Goal: Task Accomplishment & Management: Complete application form

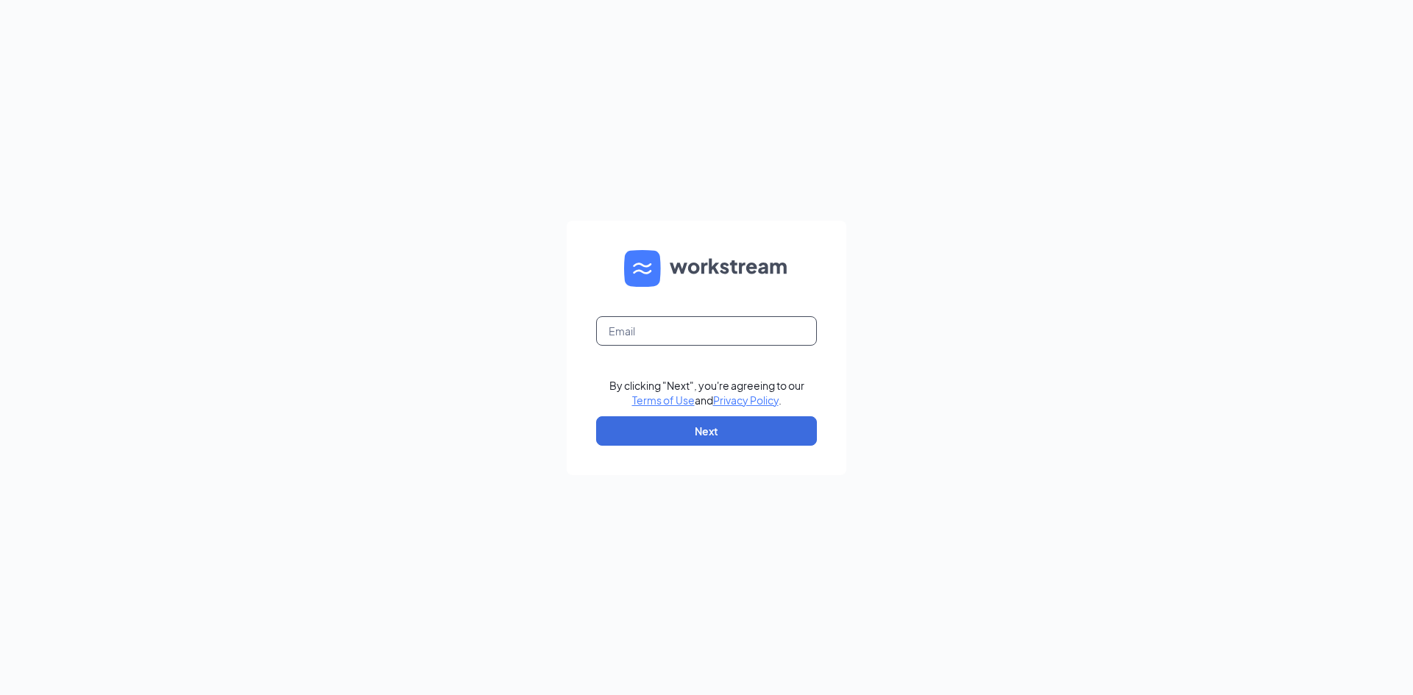
click at [672, 324] on input "text" at bounding box center [706, 330] width 221 height 29
type input "yomaraesscobar1@gmail.com"
click at [757, 442] on button "Next" at bounding box center [706, 431] width 221 height 29
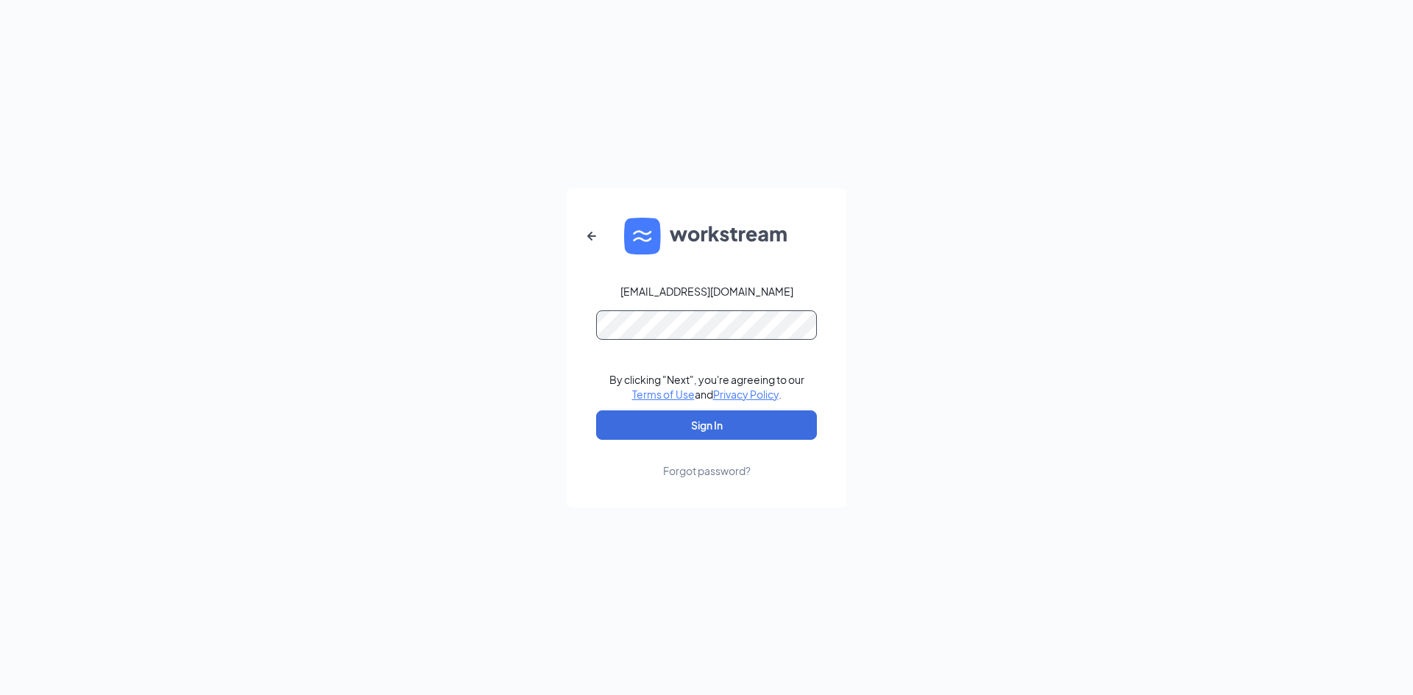
click at [596, 411] on button "Sign In" at bounding box center [706, 425] width 221 height 29
click at [719, 425] on button "Sign In" at bounding box center [706, 425] width 221 height 29
click at [596, 411] on button "Sign In" at bounding box center [706, 425] width 221 height 29
click at [690, 294] on div "yomaraesscobar1@gmail.com" at bounding box center [706, 291] width 173 height 15
click at [687, 294] on div "yomaraesscobar1@gmail.com" at bounding box center [706, 291] width 173 height 15
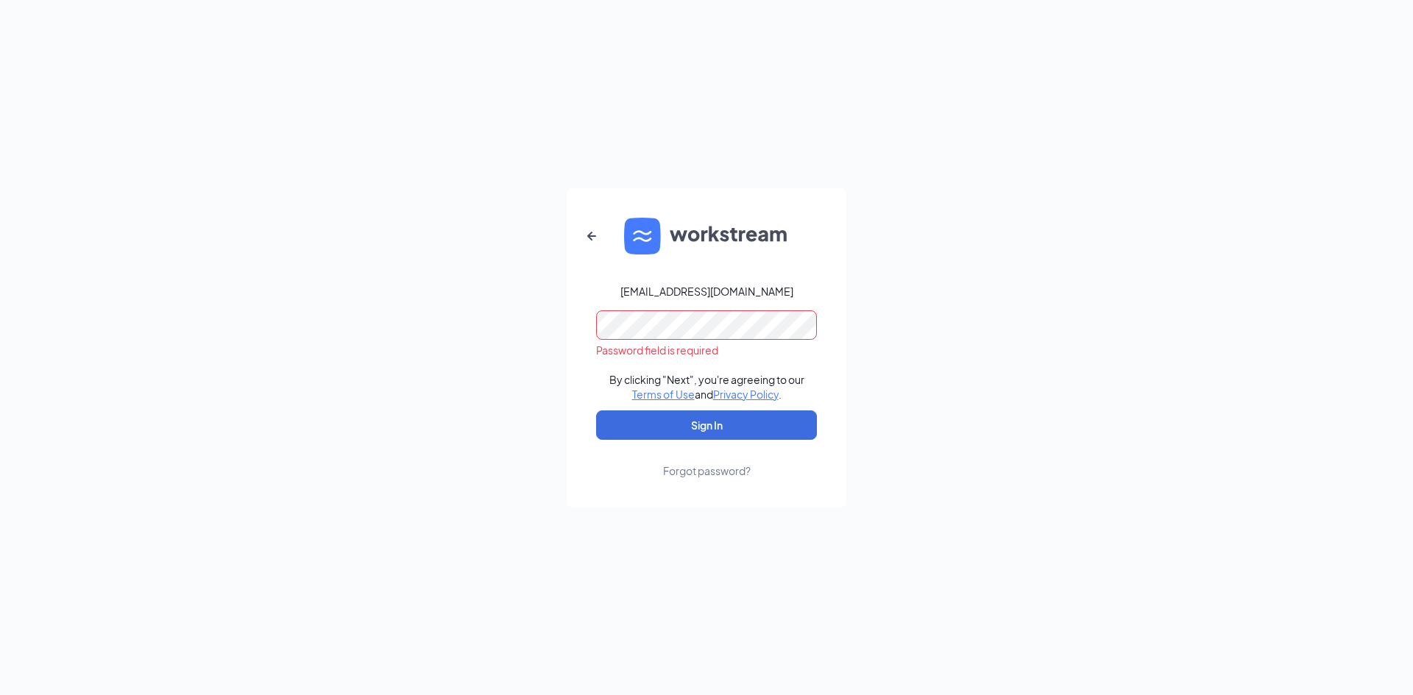
click at [686, 294] on div "yomaraesscobar1@gmail.com" at bounding box center [706, 291] width 173 height 15
click at [597, 239] on icon "ArrowLeftNew" at bounding box center [592, 236] width 18 height 18
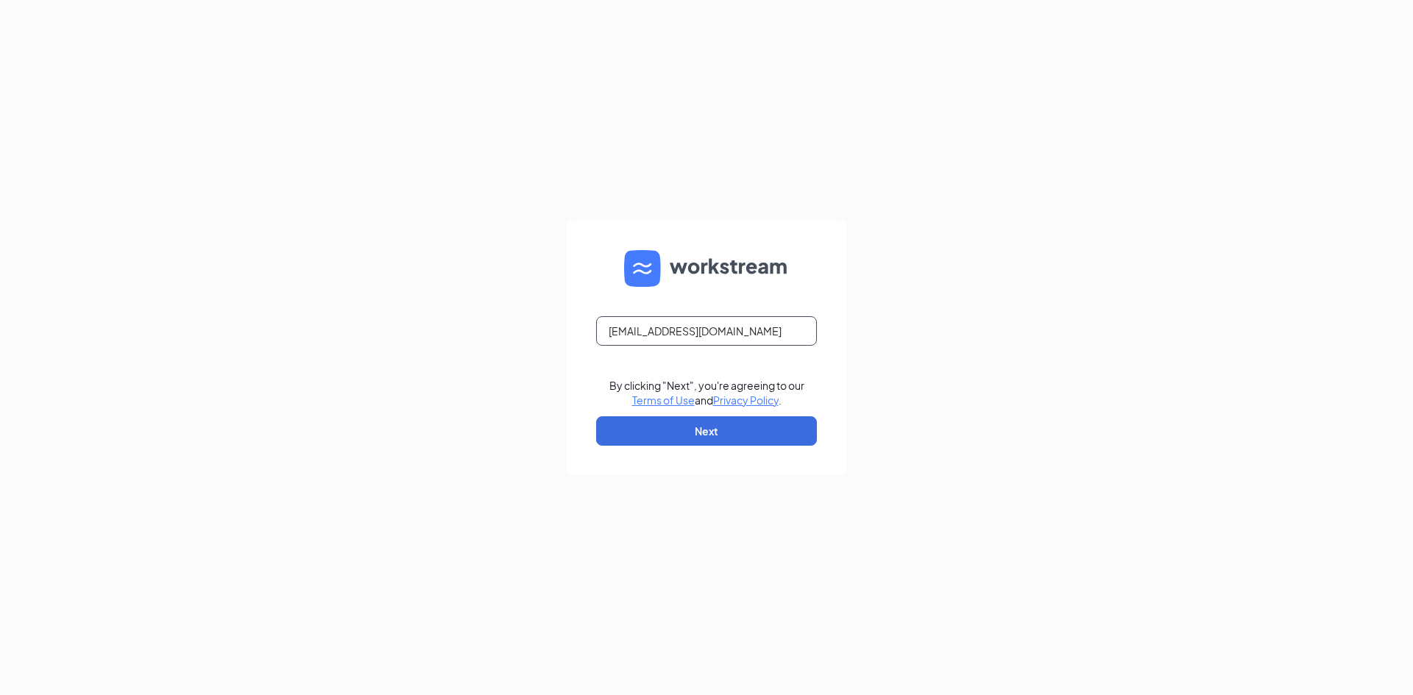
click at [656, 331] on input "yomaraesscobar1@gmail.com" at bounding box center [706, 330] width 221 height 29
type input "yomaraescobar1@gmail.com"
click at [667, 422] on button "Next" at bounding box center [706, 431] width 221 height 29
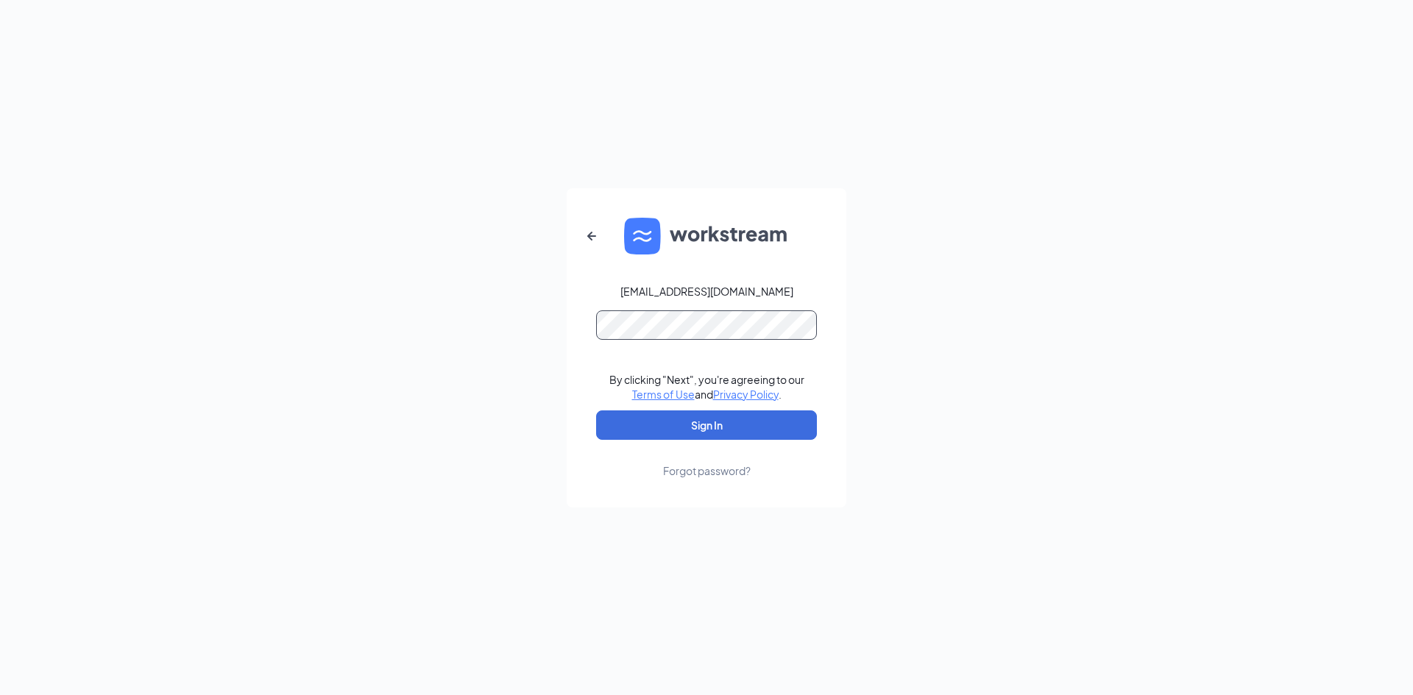
click at [596, 411] on button "Sign In" at bounding box center [706, 425] width 221 height 29
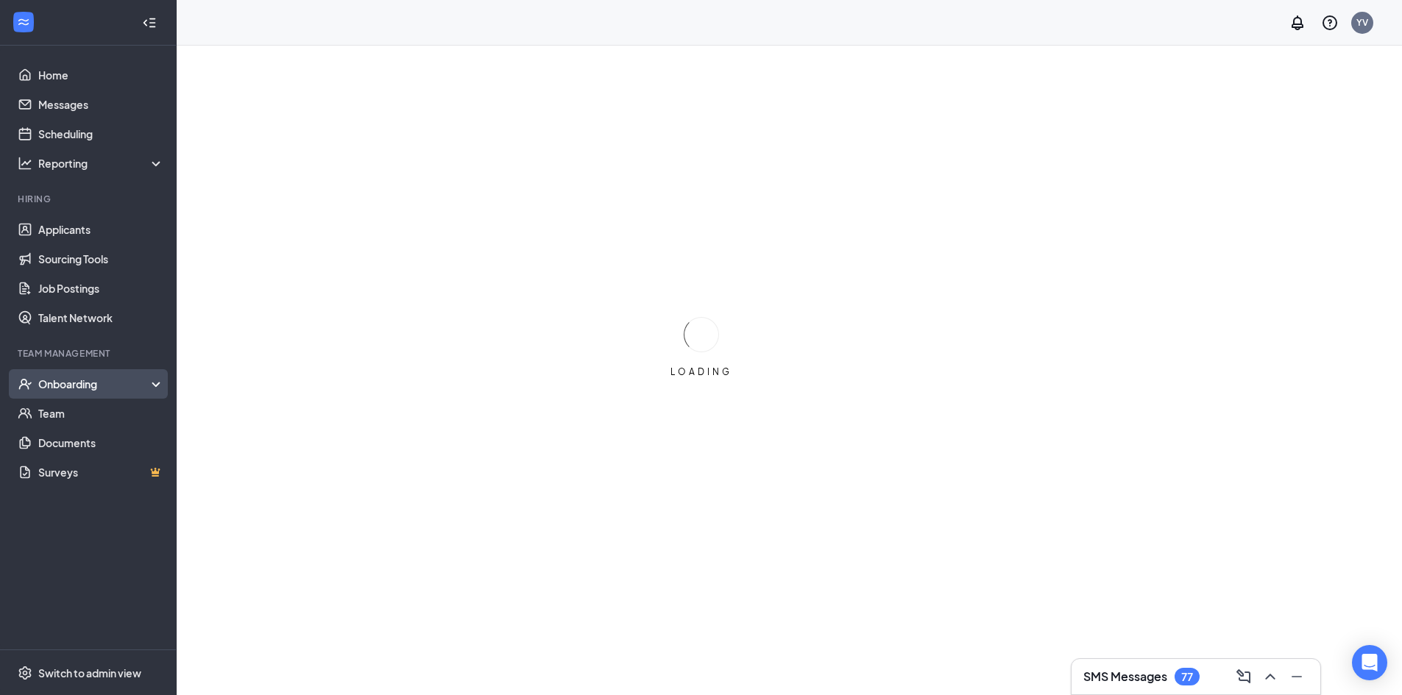
click at [94, 384] on div "Onboarding" at bounding box center [94, 384] width 113 height 15
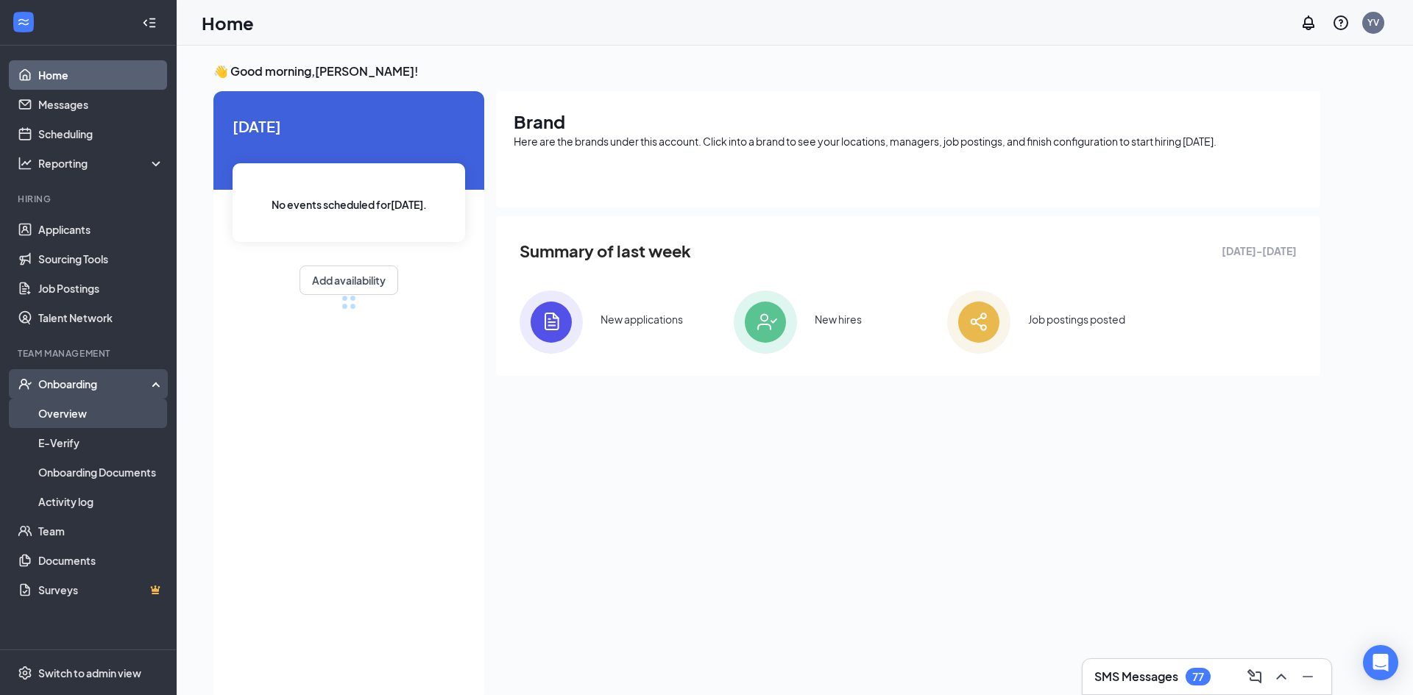
click at [73, 412] on link "Overview" at bounding box center [101, 413] width 126 height 29
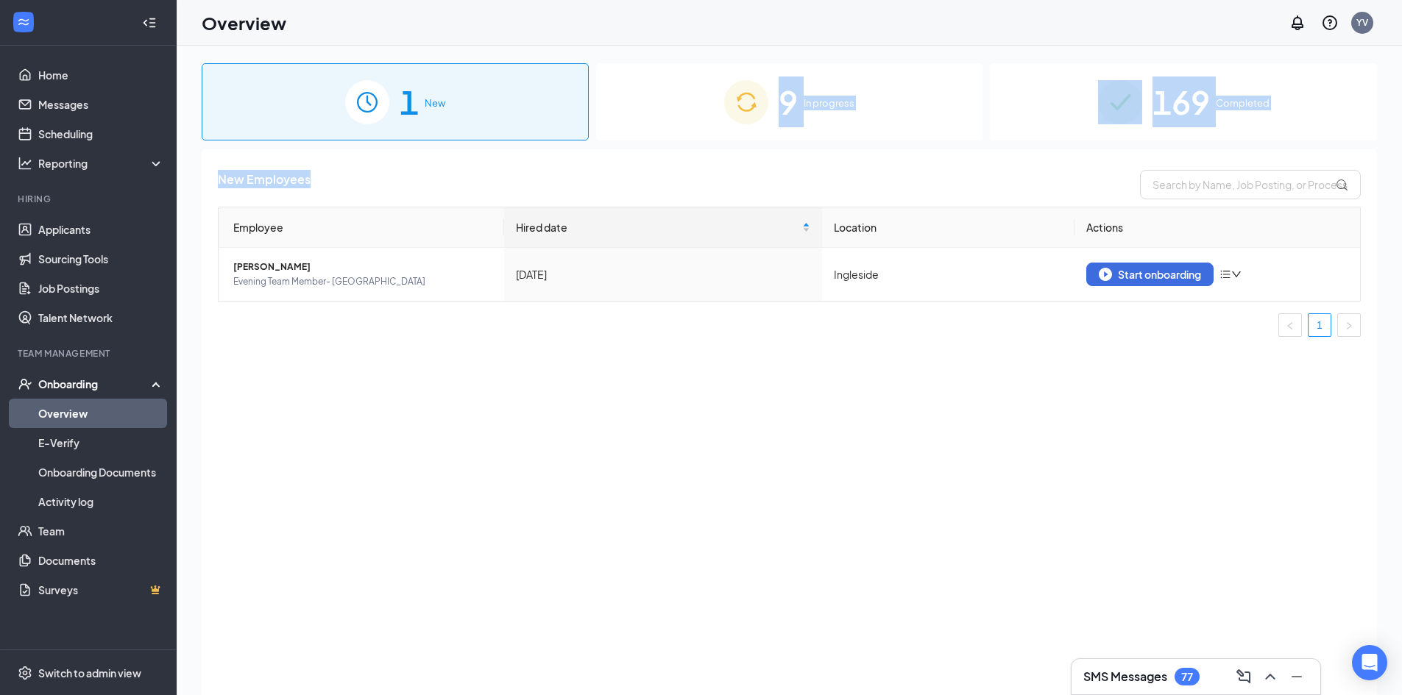
click at [775, 144] on div "1 New 9 In progress 169 Completed New Employees Employee Hired date Location Ac…" at bounding box center [789, 403] width 1175 height 681
click at [812, 103] on span "In progress" at bounding box center [829, 103] width 51 height 15
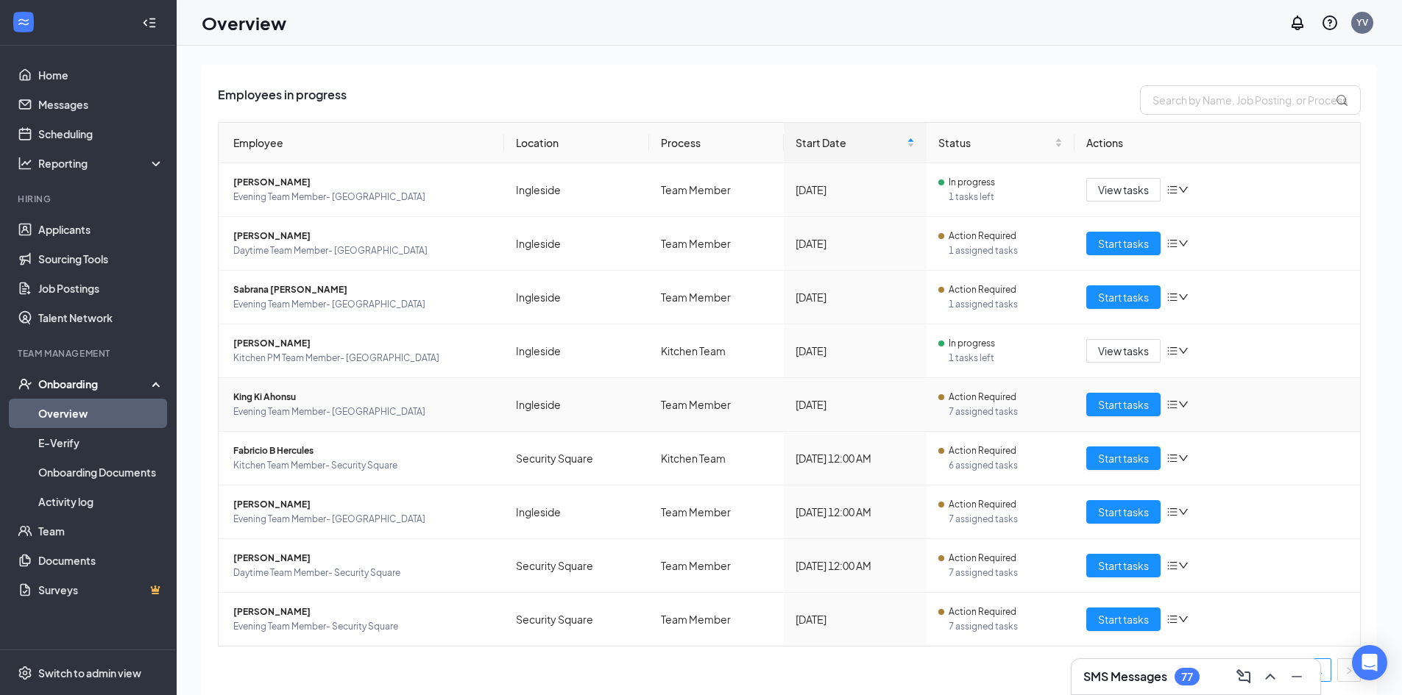
scroll to position [87, 0]
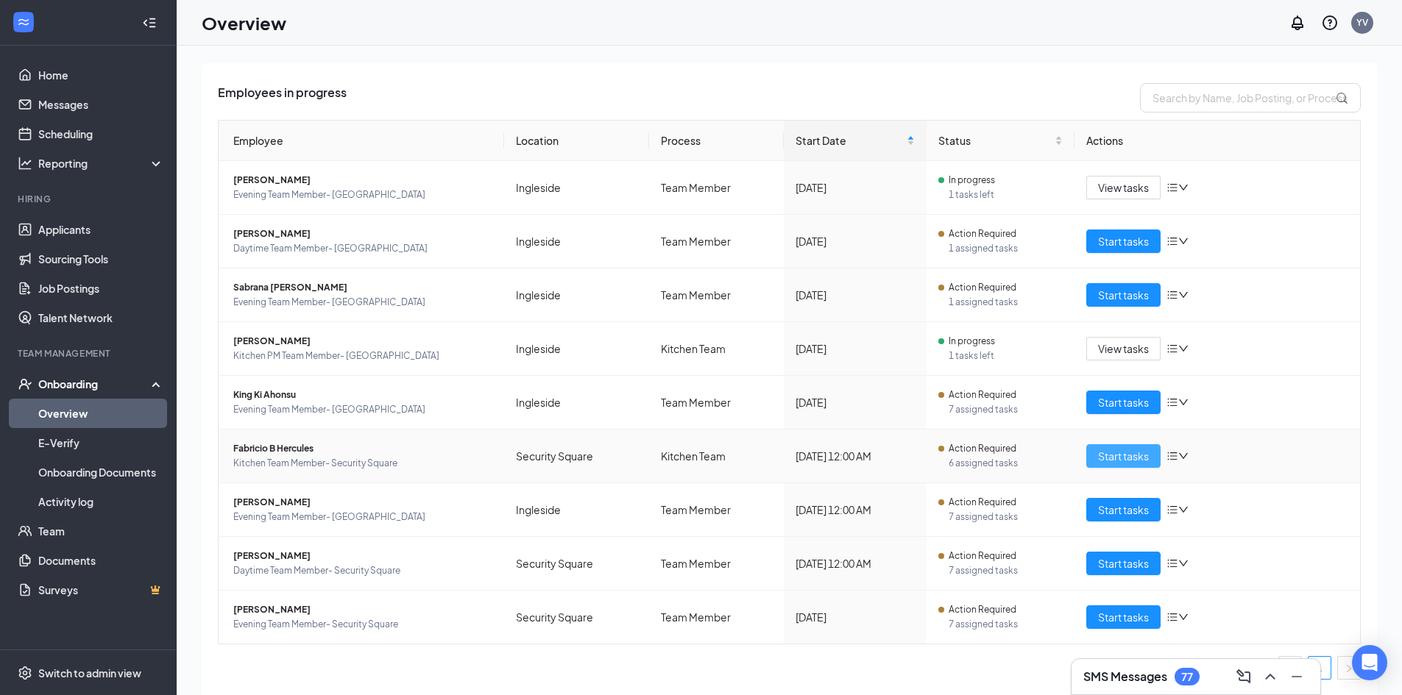
click at [1089, 456] on button "Start tasks" at bounding box center [1123, 456] width 74 height 24
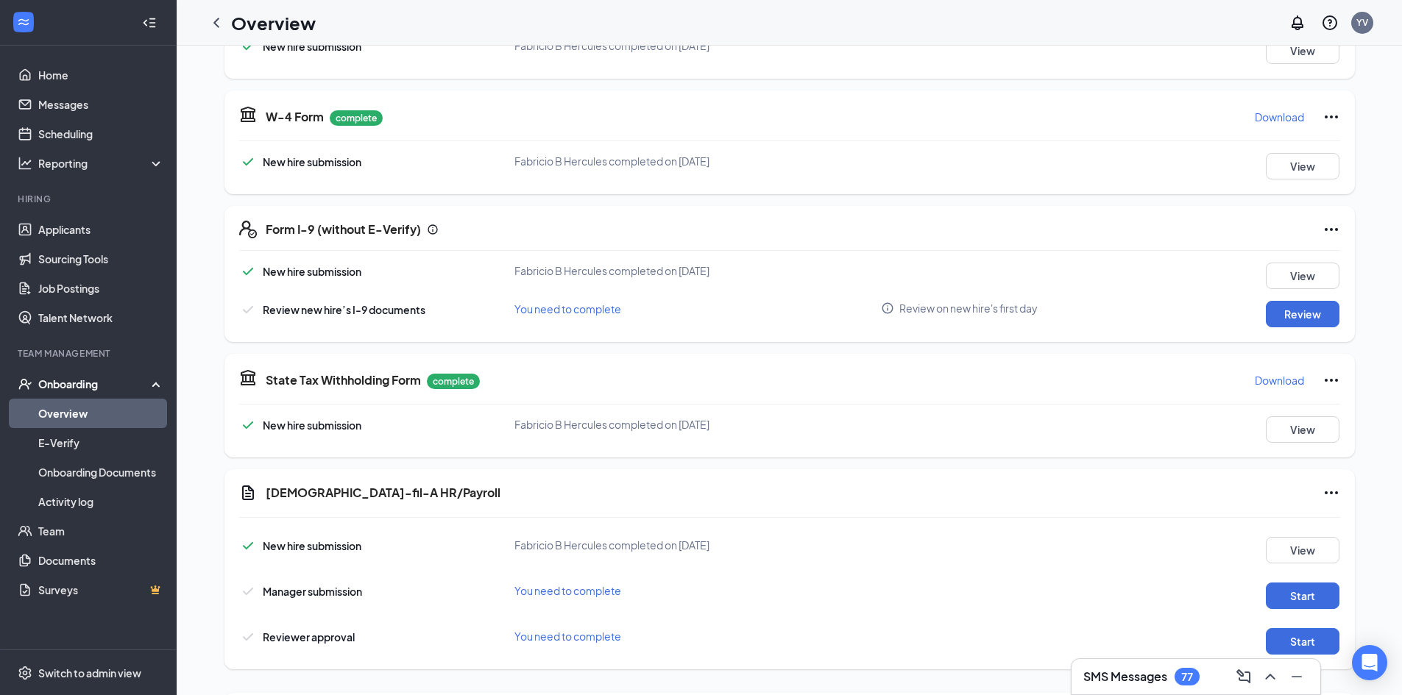
scroll to position [294, 0]
click at [1298, 308] on button "Review" at bounding box center [1303, 313] width 74 height 26
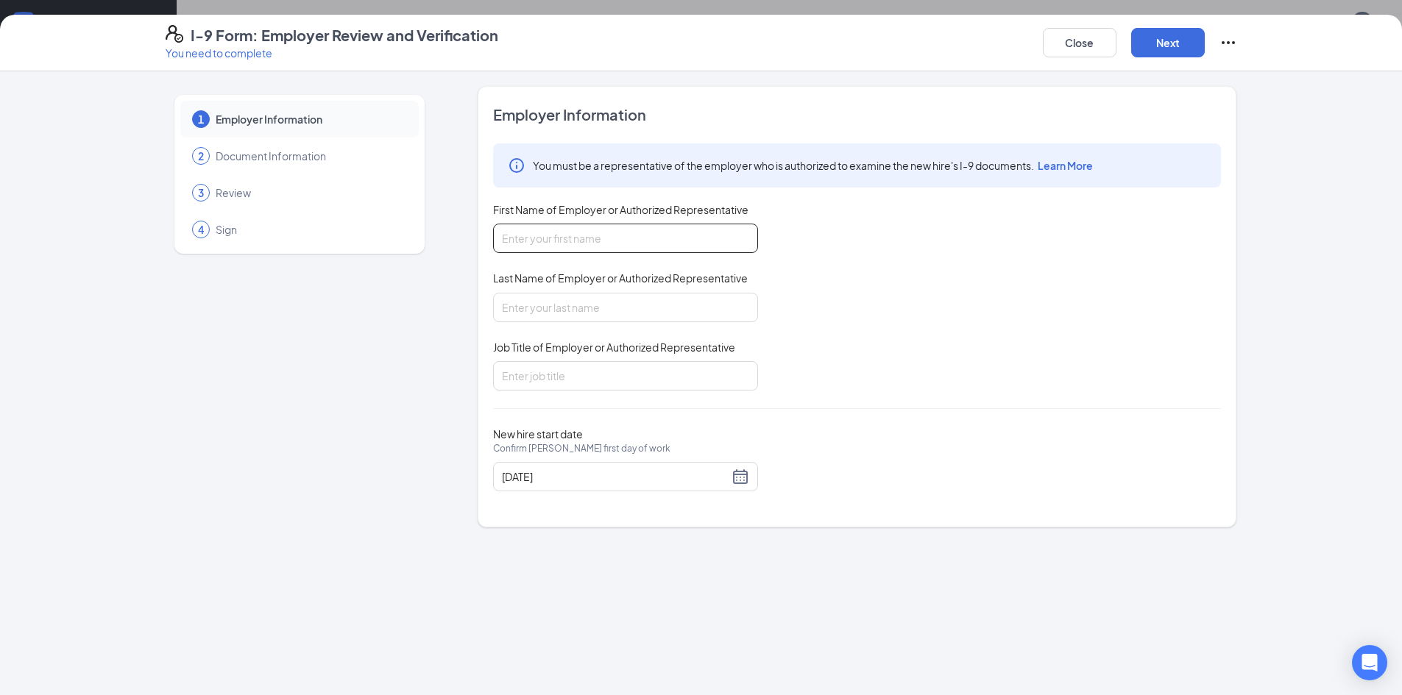
drag, startPoint x: 539, startPoint y: 243, endPoint x: 601, endPoint y: 252, distance: 62.4
click at [539, 244] on input "First Name of Employer or Authorized Representative" at bounding box center [625, 238] width 265 height 29
type input "[PERSON_NAME]"
click at [507, 311] on input "Last Name of Employer or Authorized Representative" at bounding box center [625, 307] width 265 height 29
type input "[PERSON_NAME]"
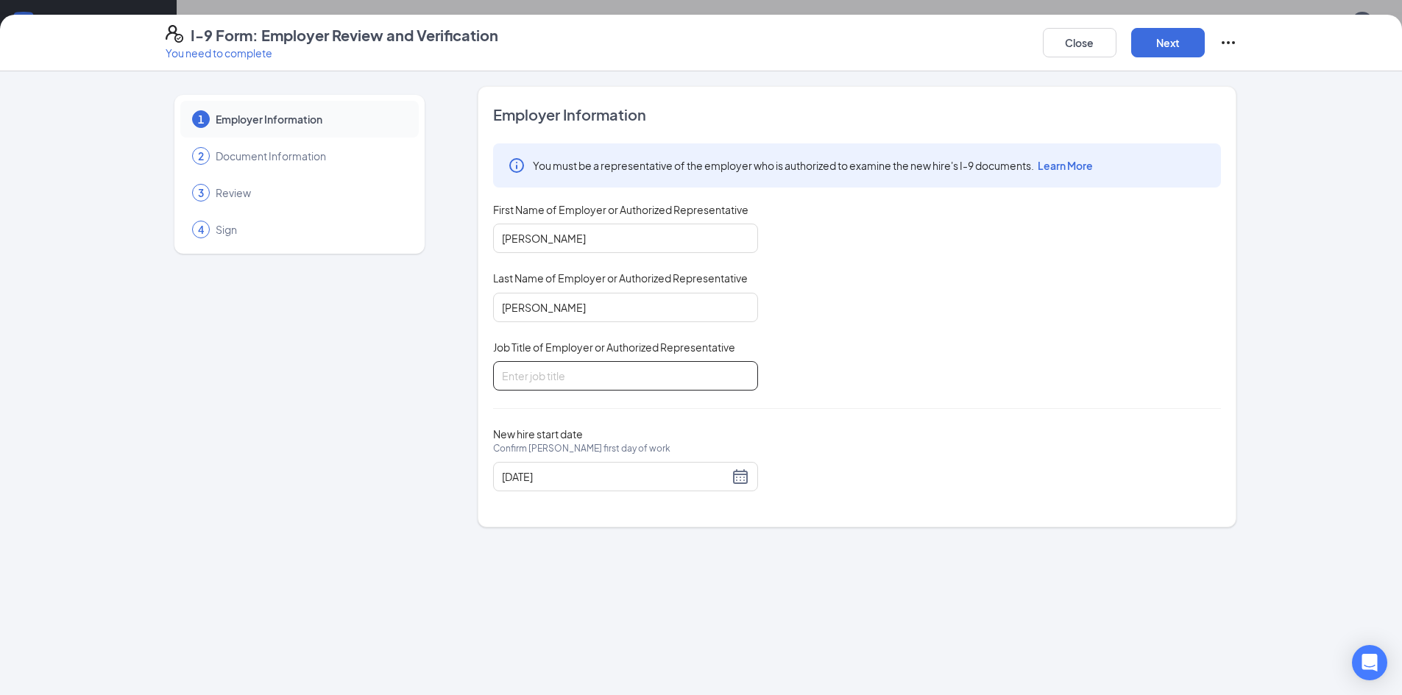
click at [645, 382] on input "Job Title of Employer or Authorized Representative" at bounding box center [625, 375] width 265 height 29
type input "General Manager"
click at [1186, 41] on button "Next" at bounding box center [1168, 42] width 74 height 29
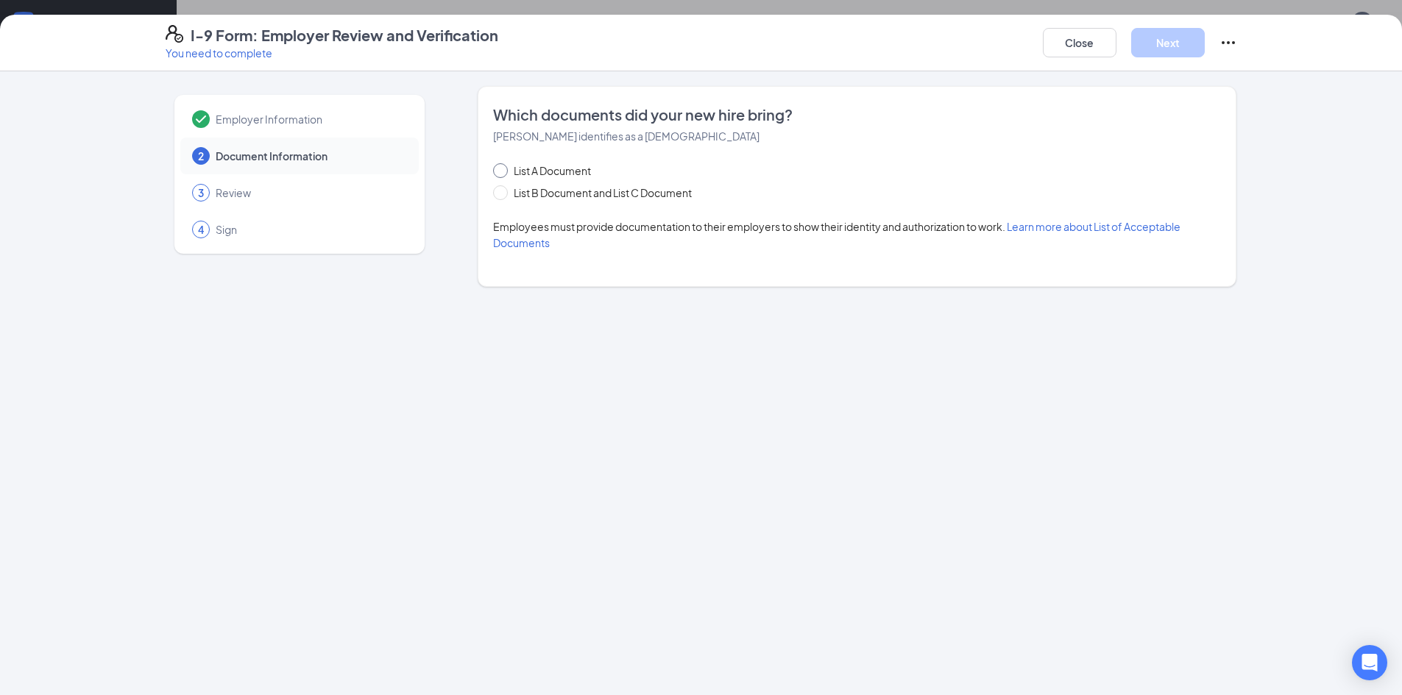
click at [513, 174] on span "List A Document" at bounding box center [552, 171] width 89 height 16
click at [503, 174] on input "List A Document" at bounding box center [498, 168] width 10 height 10
radio input "true"
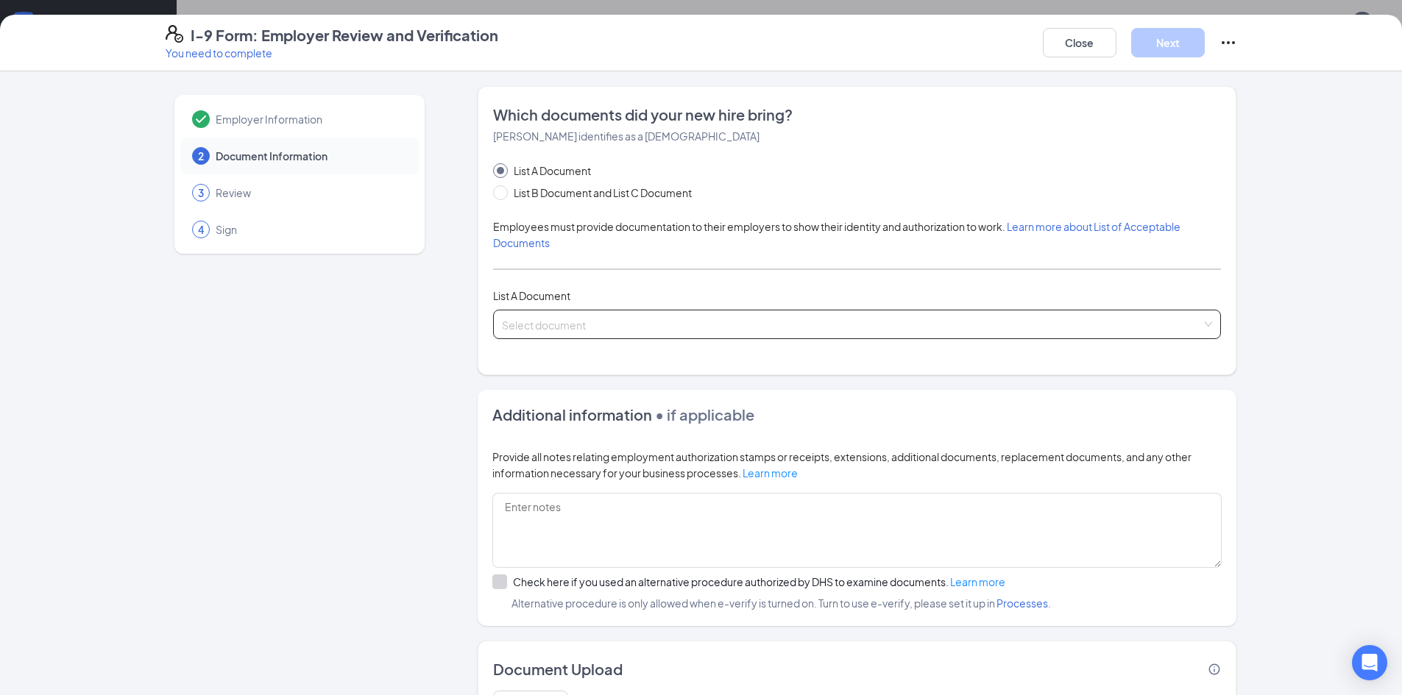
click at [586, 324] on input "search" at bounding box center [852, 322] width 700 height 22
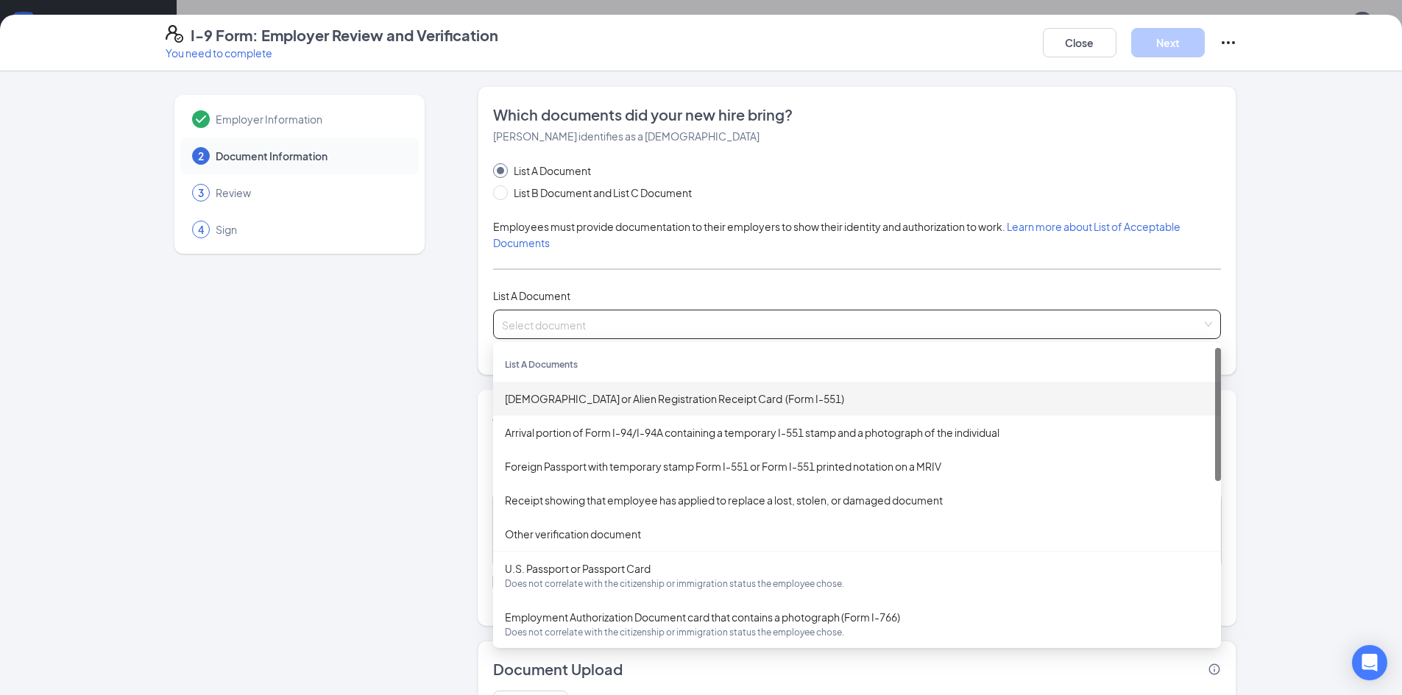
click at [692, 397] on div "[DEMOGRAPHIC_DATA] or Alien Registration Receipt Card (Form I-551)" at bounding box center [857, 399] width 704 height 16
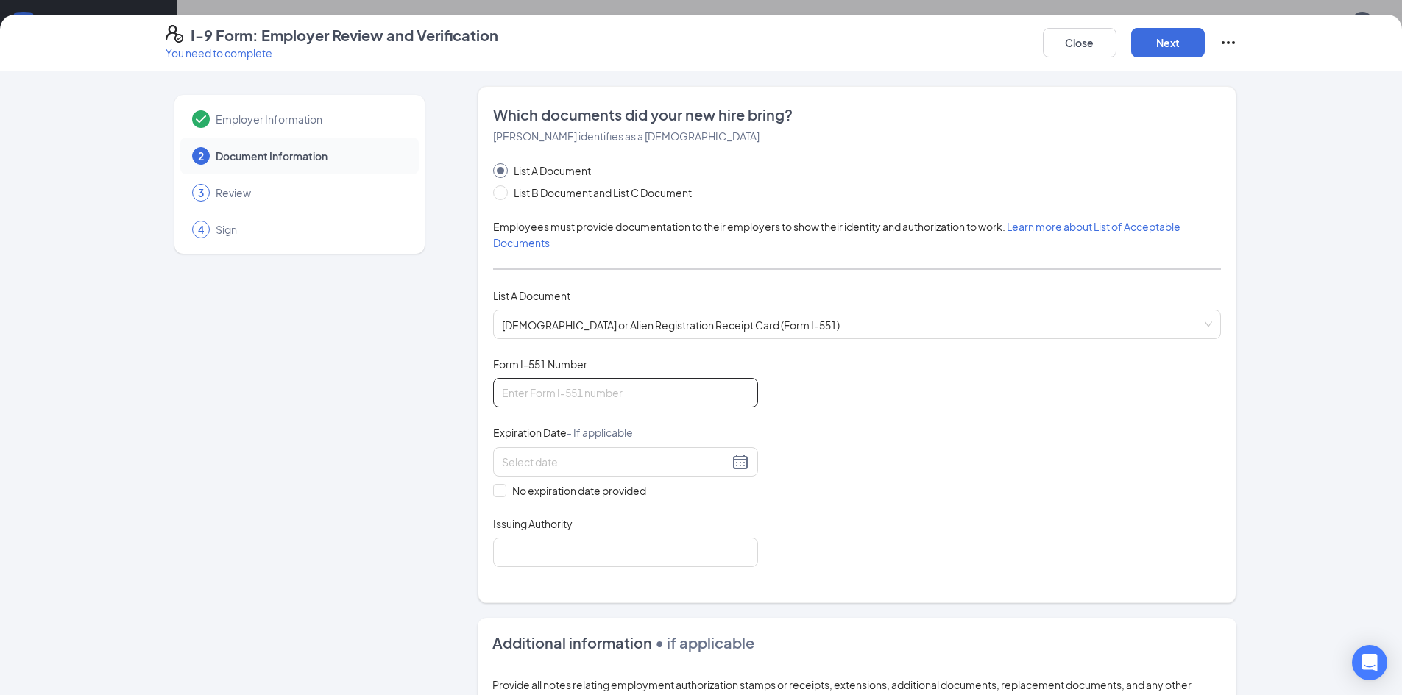
click at [640, 403] on input "Form I-551 Number" at bounding box center [625, 392] width 265 height 29
type input "MSC0890251737"
click at [974, 456] on div "Document Title [DEMOGRAPHIC_DATA] or Alien Registration Receipt Card (Form I-55…" at bounding box center [857, 462] width 728 height 210
click at [657, 475] on div at bounding box center [625, 461] width 265 height 29
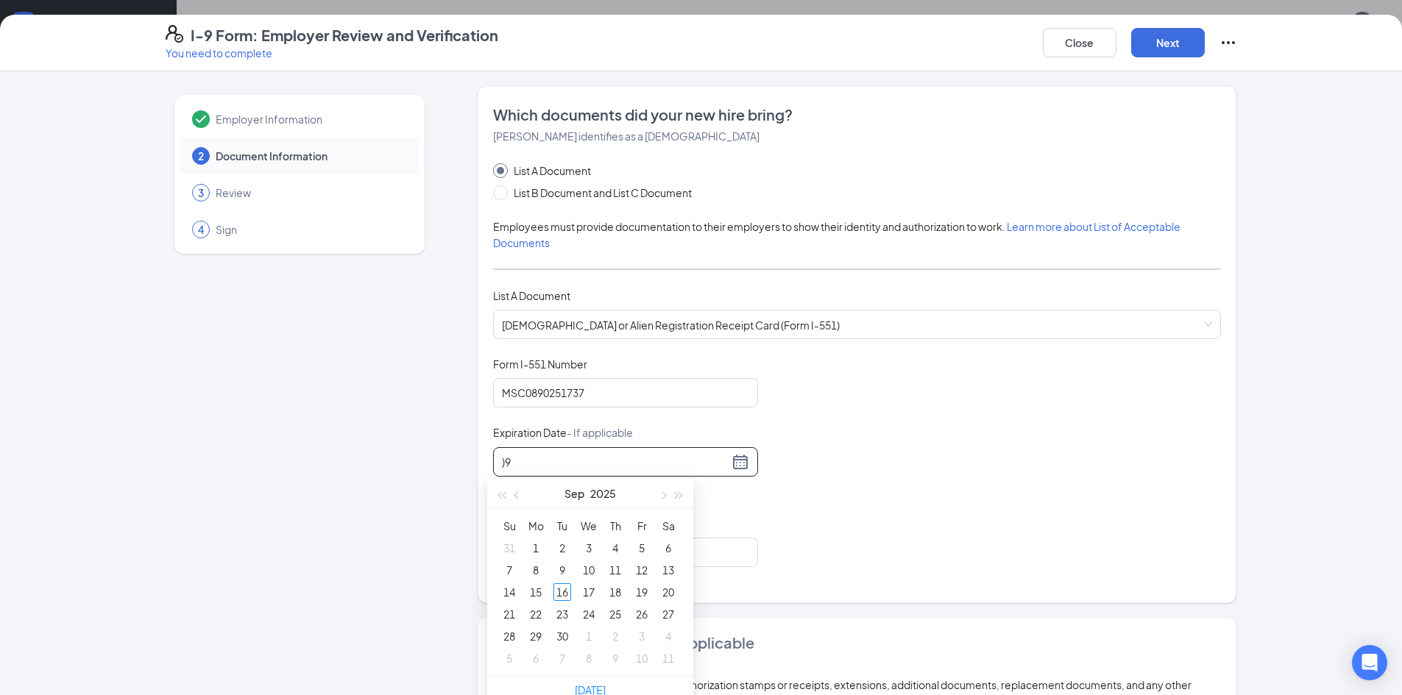
type input ")"
drag, startPoint x: 514, startPoint y: 549, endPoint x: 526, endPoint y: 536, distance: 18.2
click at [514, 548] on div "1" at bounding box center [509, 548] width 18 height 18
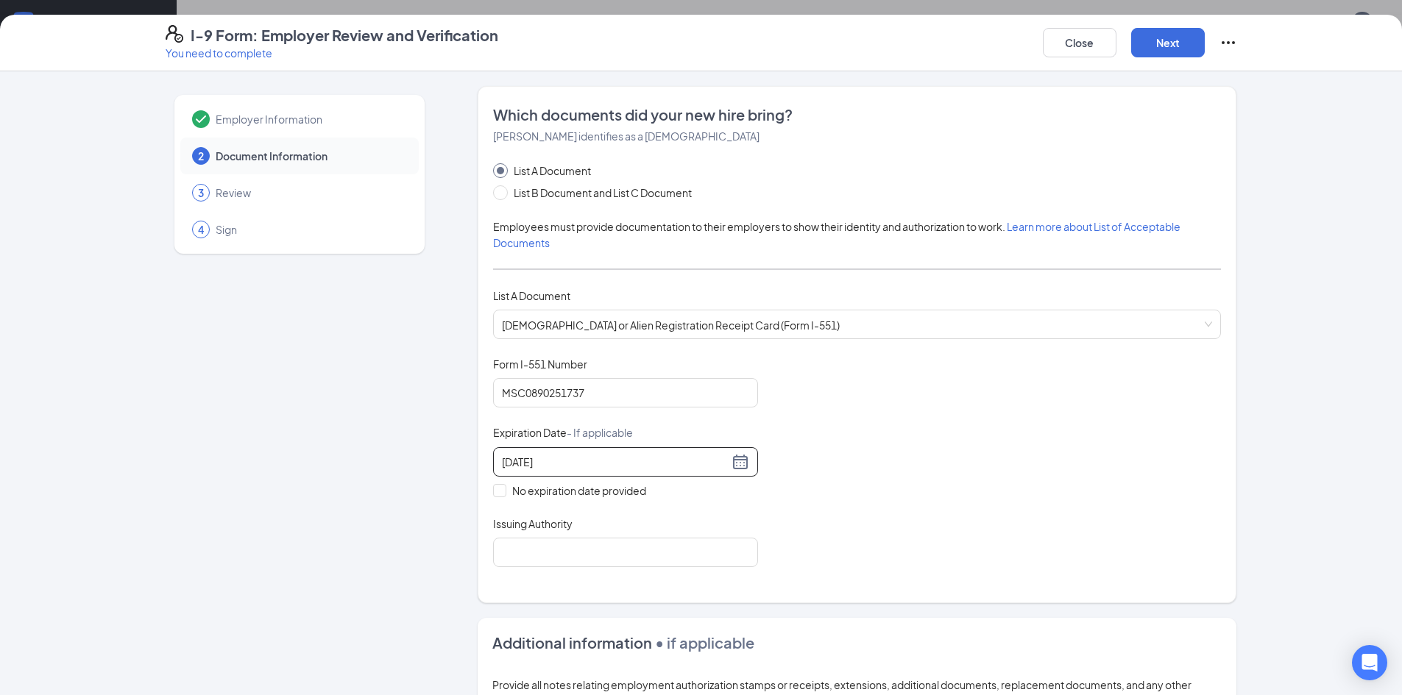
type input "[DATE]"
click at [954, 464] on div "Document Title [DEMOGRAPHIC_DATA] or Alien Registration Receipt Card (Form I-55…" at bounding box center [857, 462] width 728 height 210
click at [634, 559] on input "Issuing Authority" at bounding box center [625, 552] width 265 height 29
click at [875, 562] on div "Document Title [DEMOGRAPHIC_DATA] or Alien Registration Receipt Card (Form I-55…" at bounding box center [857, 462] width 728 height 210
click at [624, 546] on input "uscsi" at bounding box center [625, 552] width 265 height 29
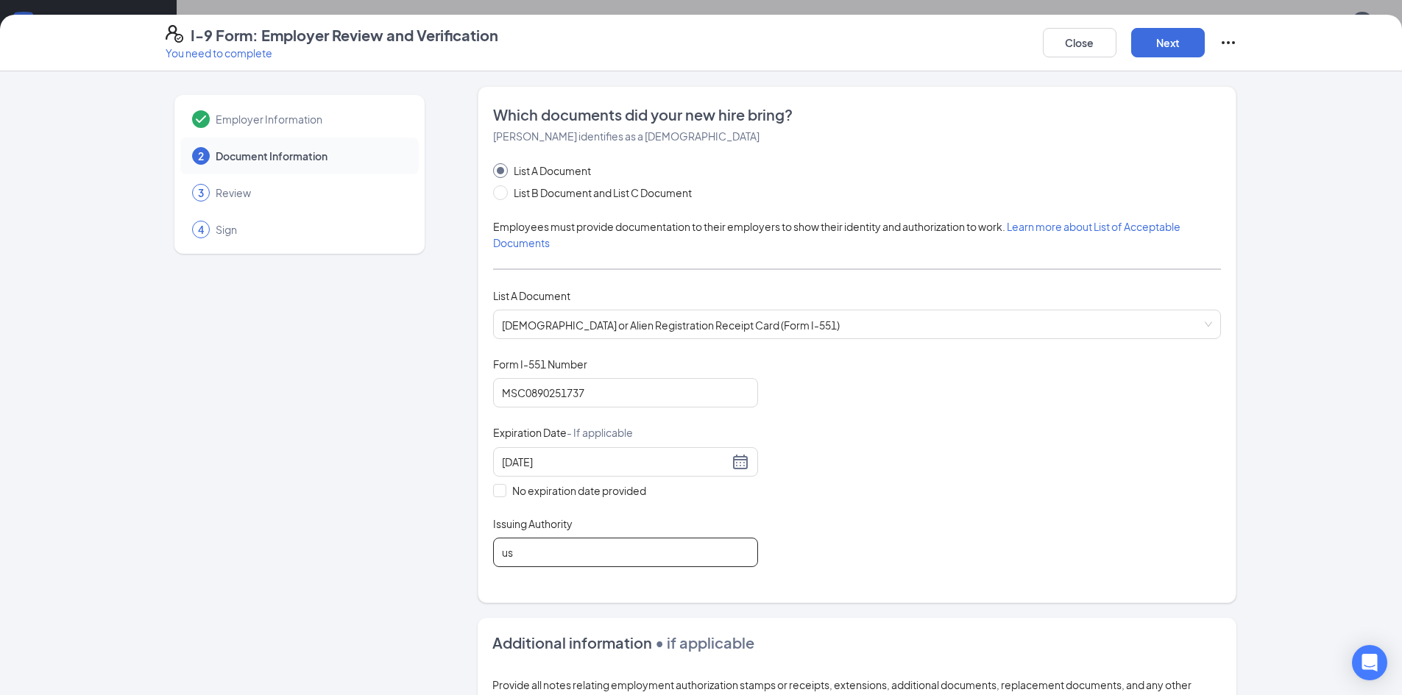
type input "u"
type input "USCIS"
click at [966, 518] on div "Document Title [DEMOGRAPHIC_DATA] or Alien Registration Receipt Card (Form I-55…" at bounding box center [857, 462] width 728 height 210
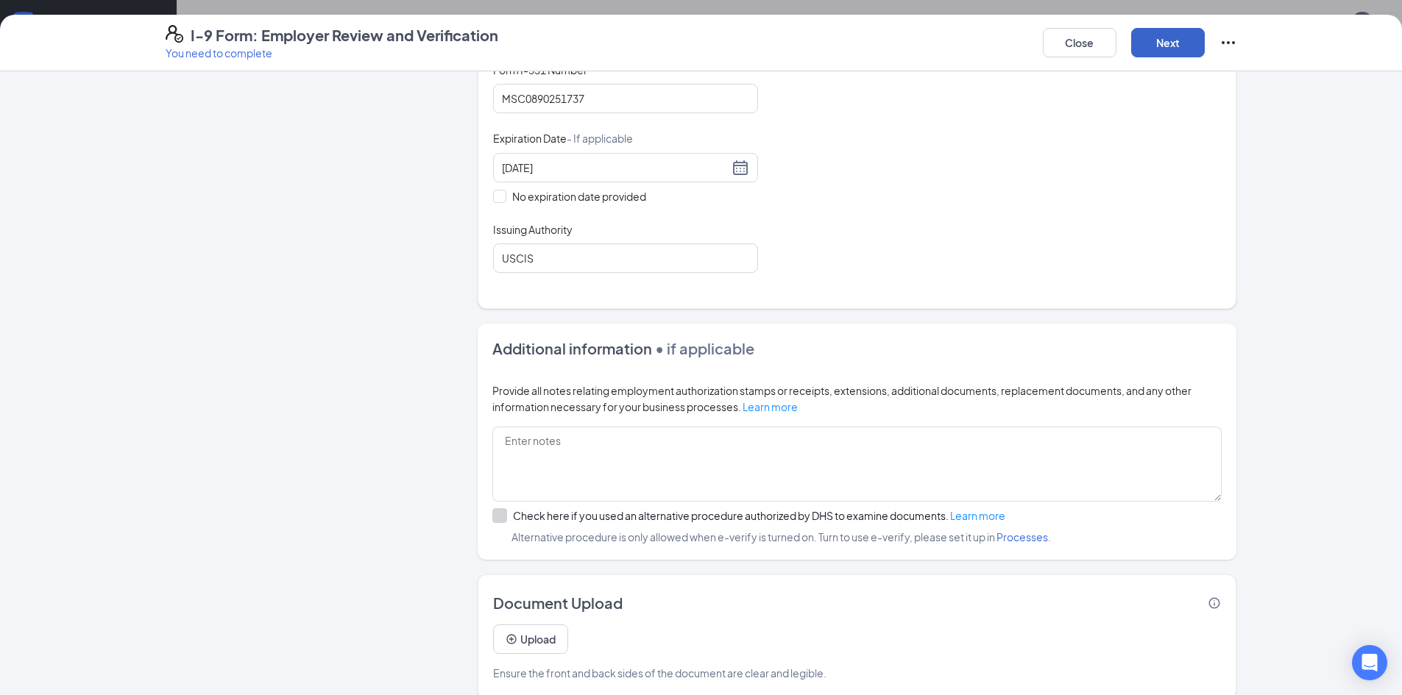
click at [1172, 47] on button "Next" at bounding box center [1168, 42] width 74 height 29
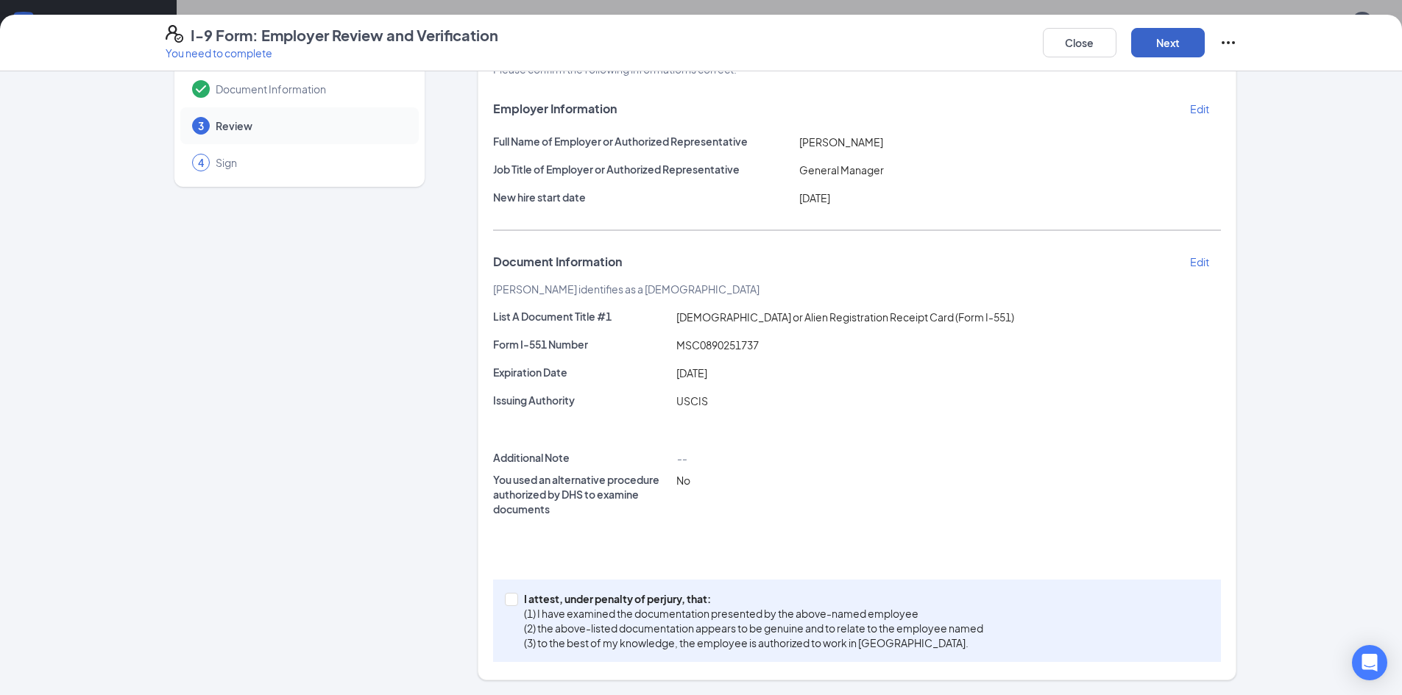
click at [1155, 35] on button "Next" at bounding box center [1168, 42] width 74 height 29
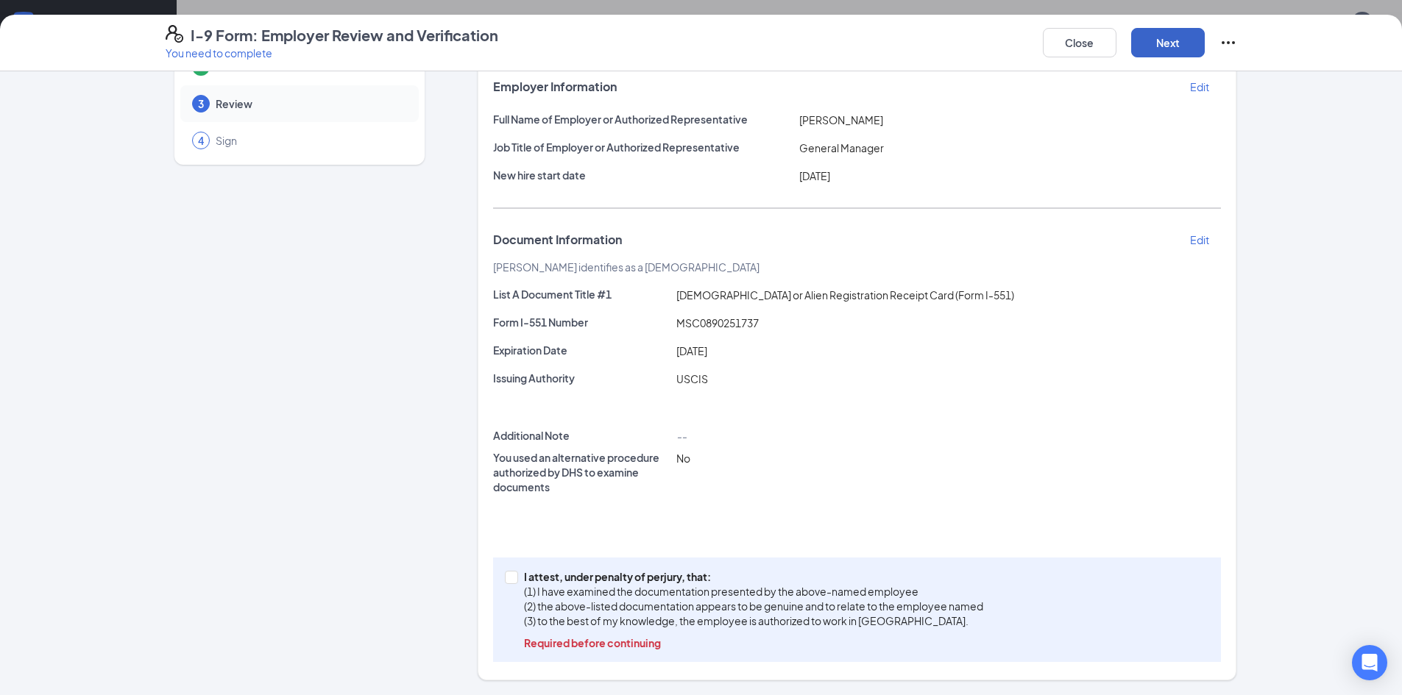
scroll to position [147, 0]
click at [511, 582] on span at bounding box center [511, 577] width 13 height 13
click at [511, 581] on input "I attest, under penalty of [PERSON_NAME], that: (1) I have examined the documen…" at bounding box center [510, 576] width 10 height 10
checkbox input "true"
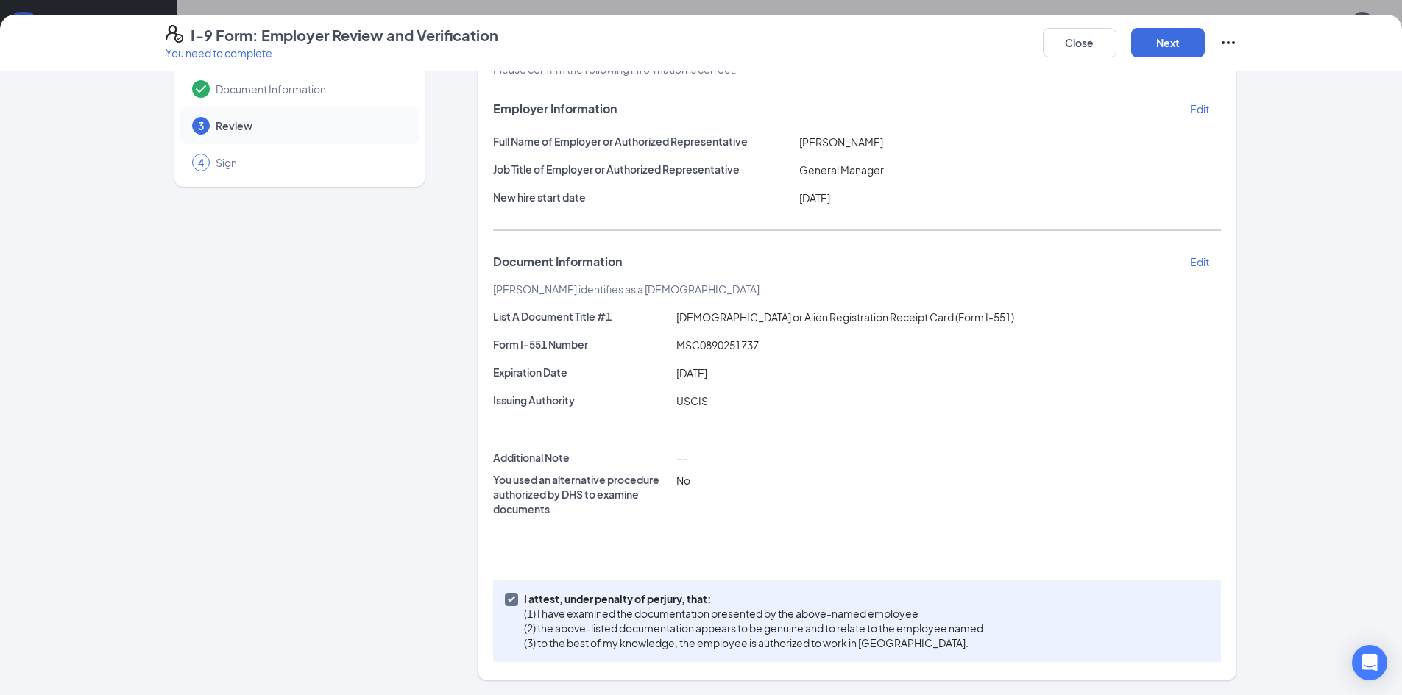
scroll to position [67, 0]
click at [1170, 38] on button "Next" at bounding box center [1168, 42] width 74 height 29
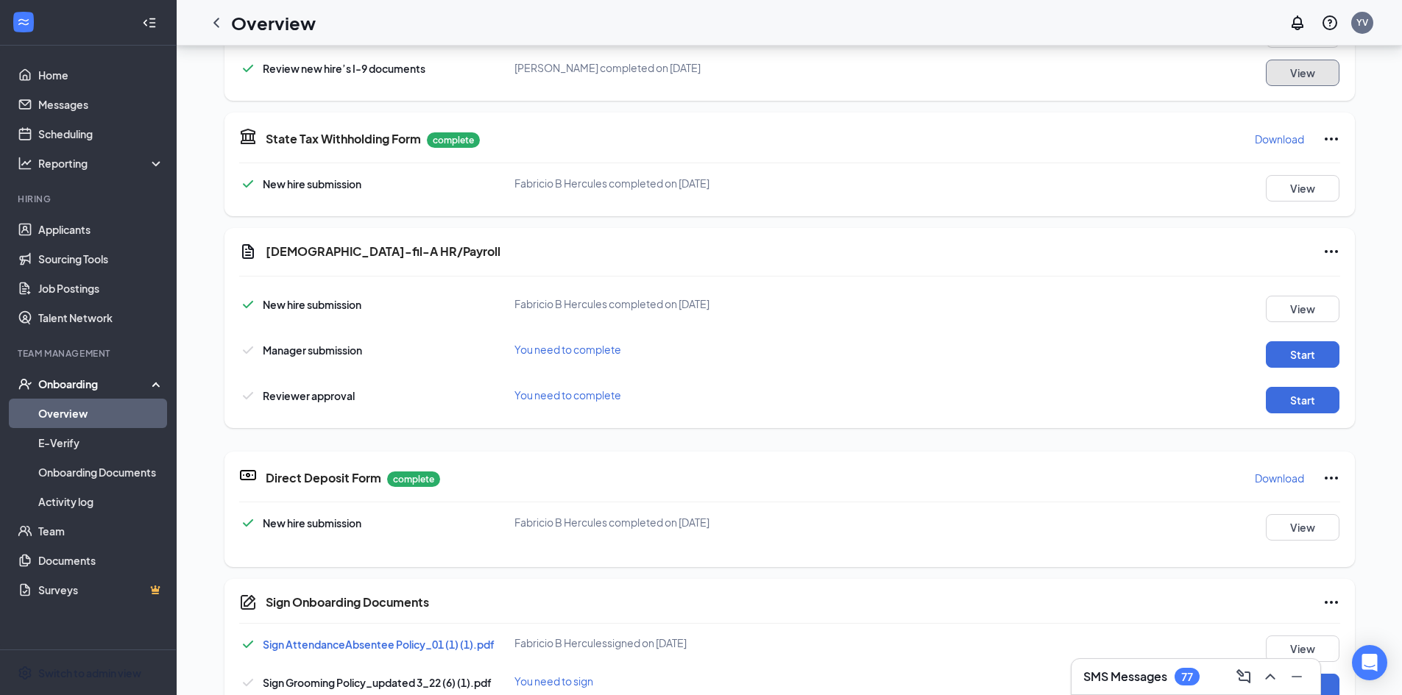
scroll to position [662, 0]
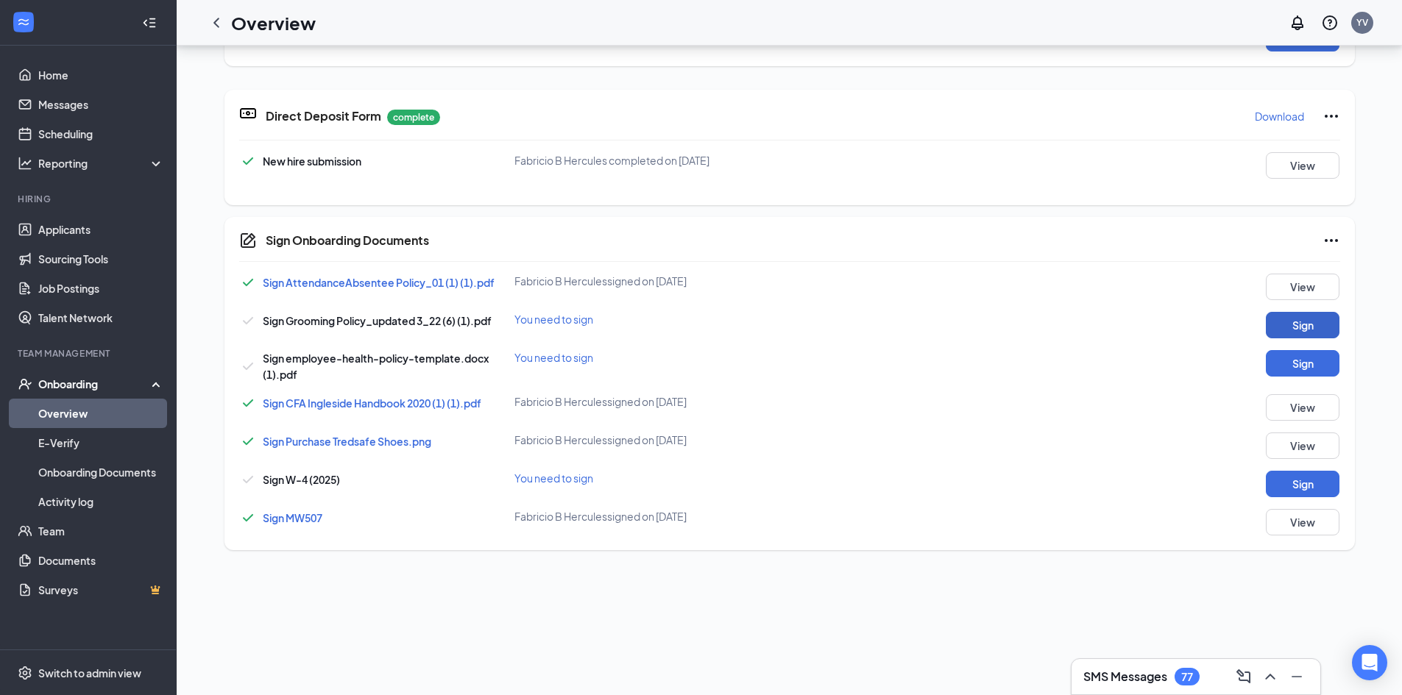
click at [1317, 326] on button "Sign" at bounding box center [1303, 325] width 74 height 26
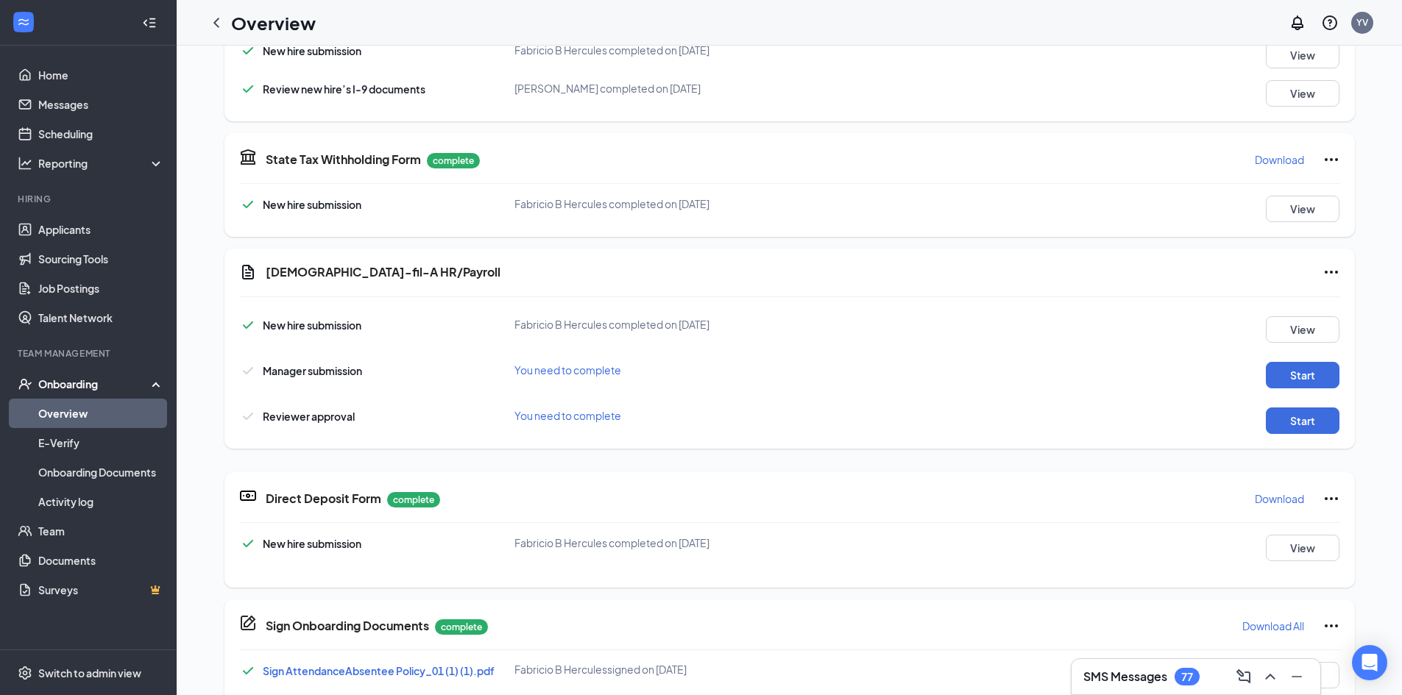
scroll to position [523, 0]
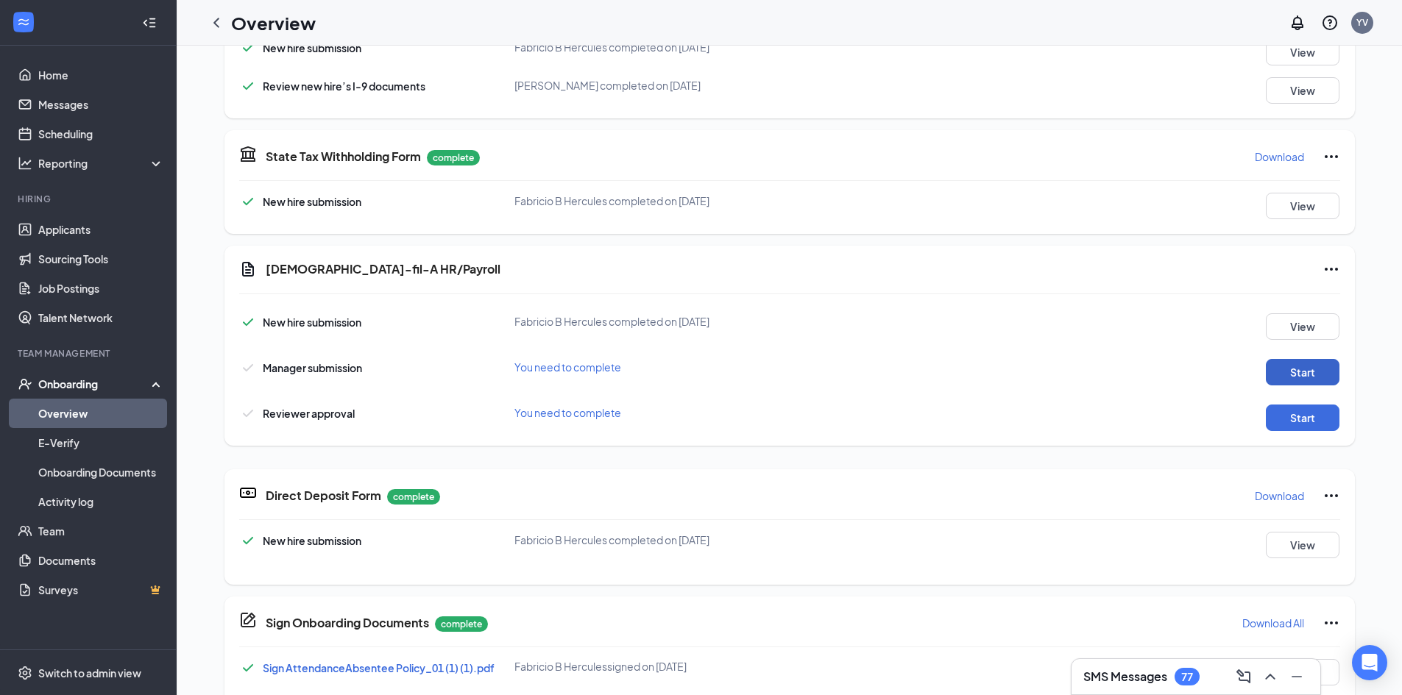
click at [1276, 370] on button "Start" at bounding box center [1303, 372] width 74 height 26
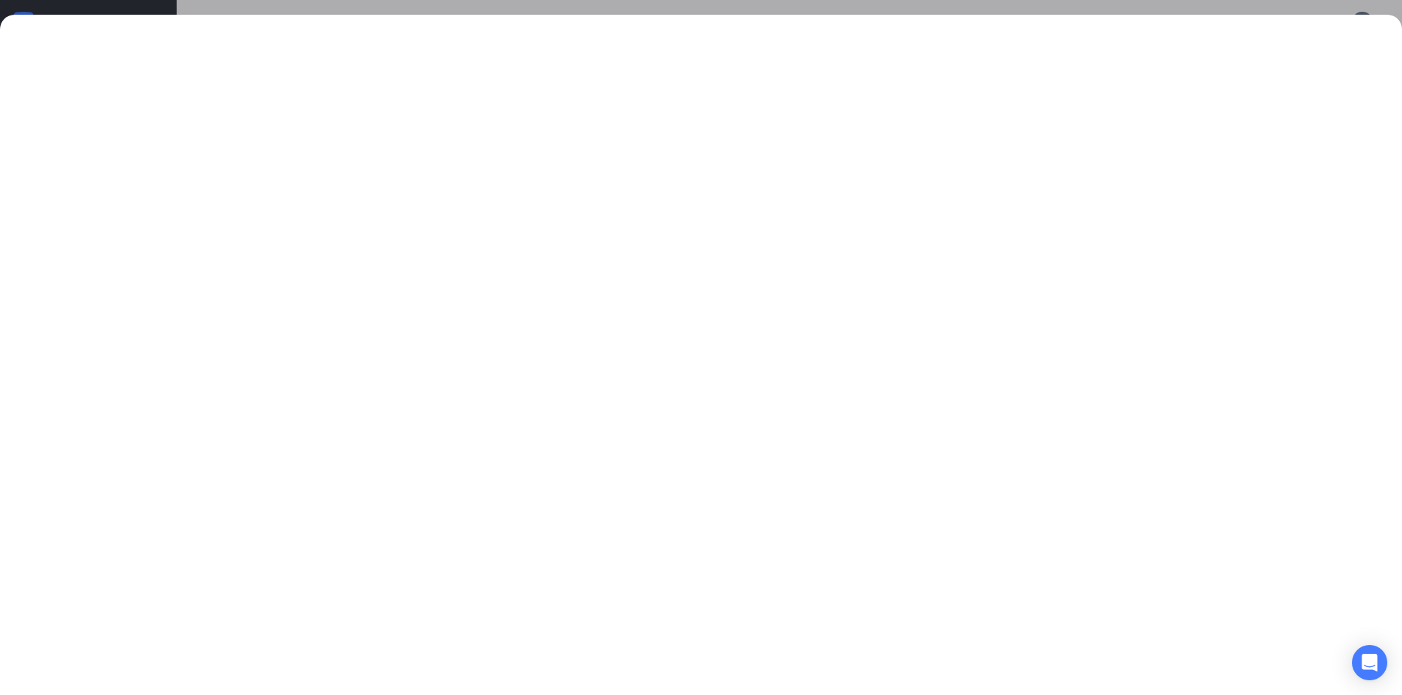
scroll to position [0, 0]
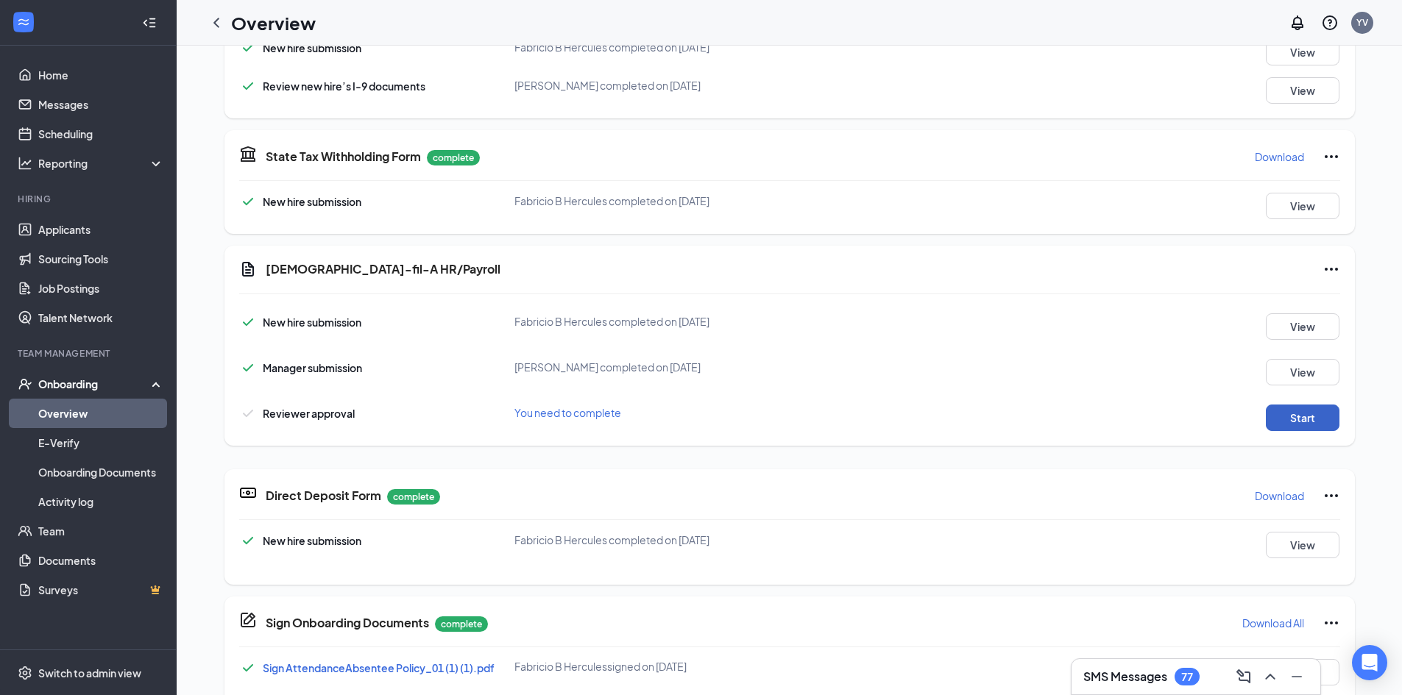
click at [1274, 421] on button "Start" at bounding box center [1303, 418] width 74 height 26
click at [1323, 368] on button "View" at bounding box center [1303, 372] width 74 height 26
click at [1322, 417] on button "Start" at bounding box center [1303, 418] width 74 height 26
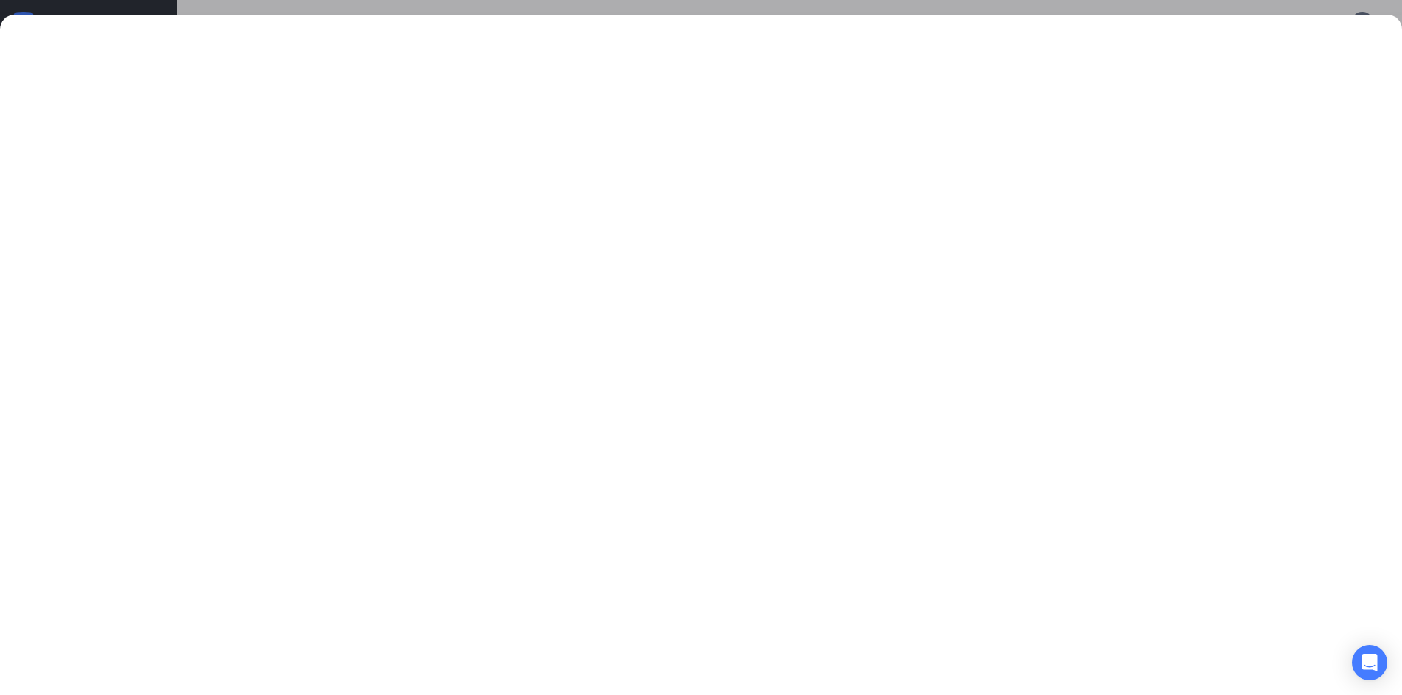
click at [1397, 25] on div at bounding box center [701, 355] width 1402 height 681
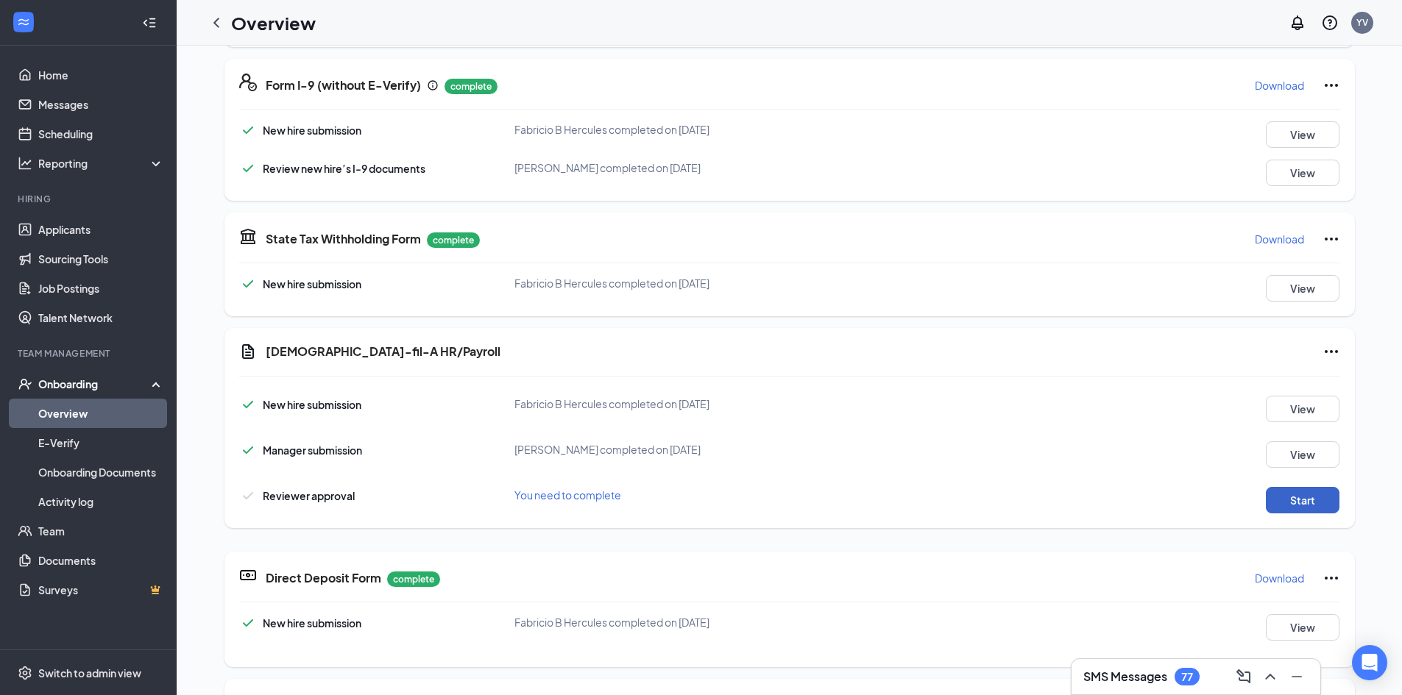
scroll to position [442, 0]
click at [1305, 497] on button "Start" at bounding box center [1303, 499] width 74 height 26
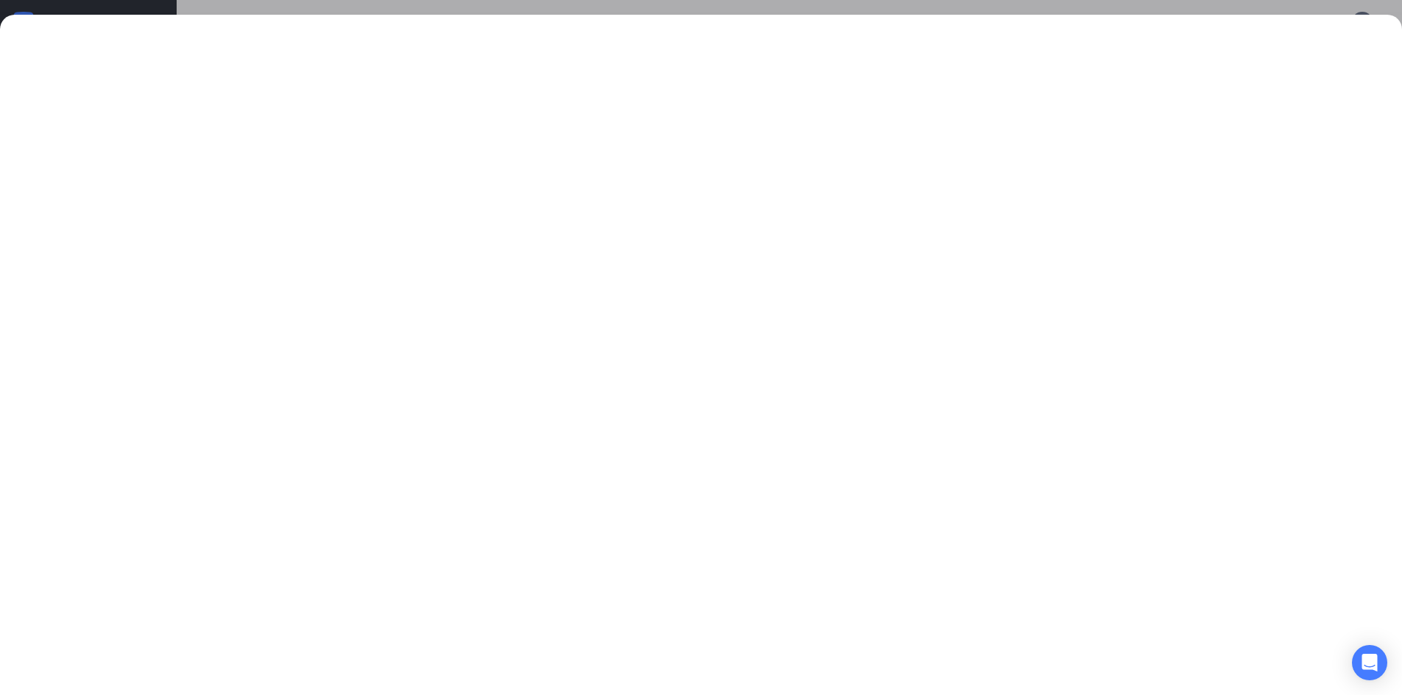
scroll to position [0, 0]
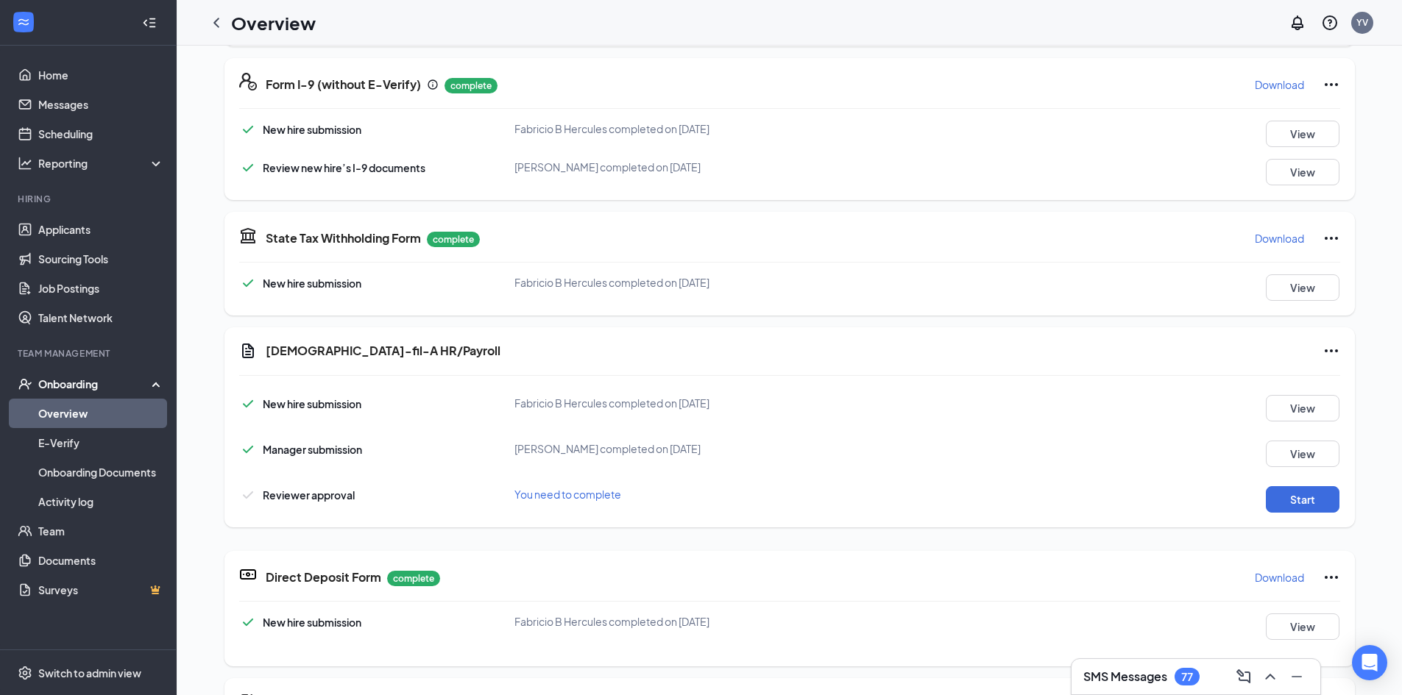
click at [569, 501] on div "You need to complete" at bounding box center [697, 494] width 367 height 16
click at [1314, 500] on button "Start" at bounding box center [1303, 499] width 74 height 26
click at [1294, 504] on button "Start" at bounding box center [1303, 499] width 74 height 26
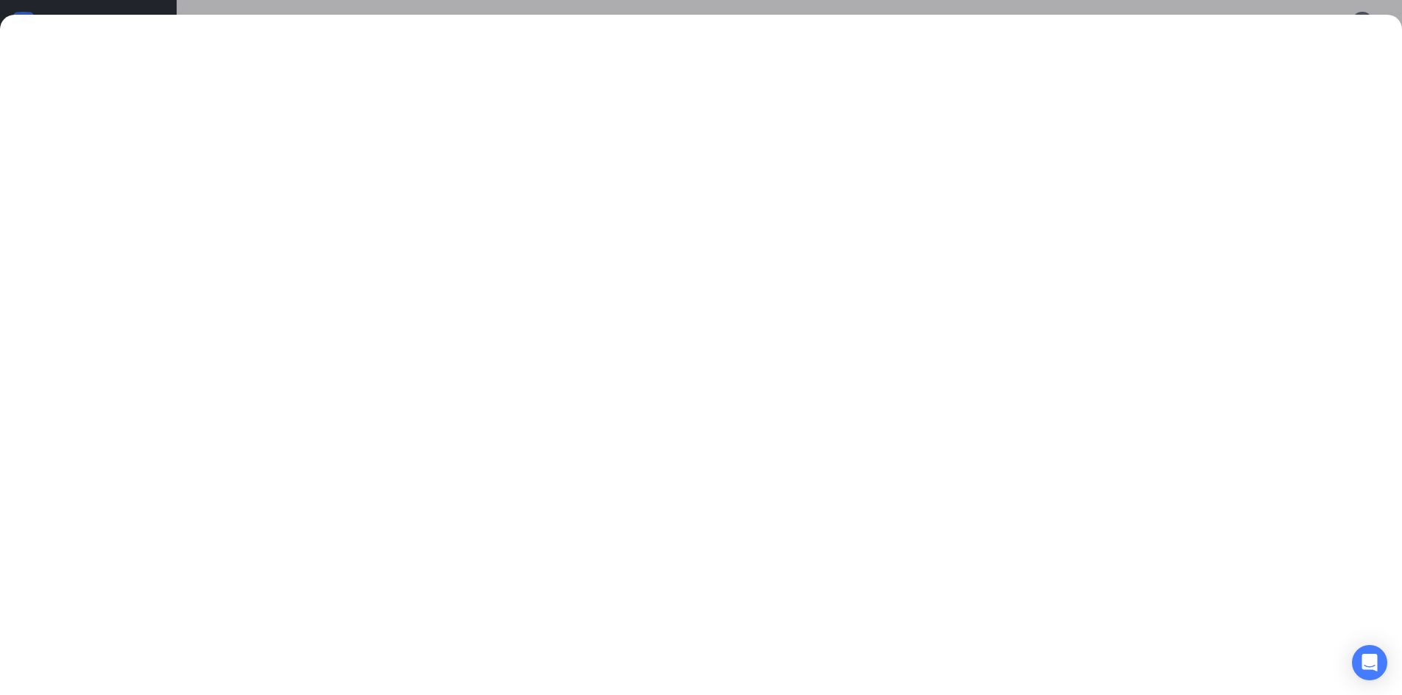
scroll to position [442, 0]
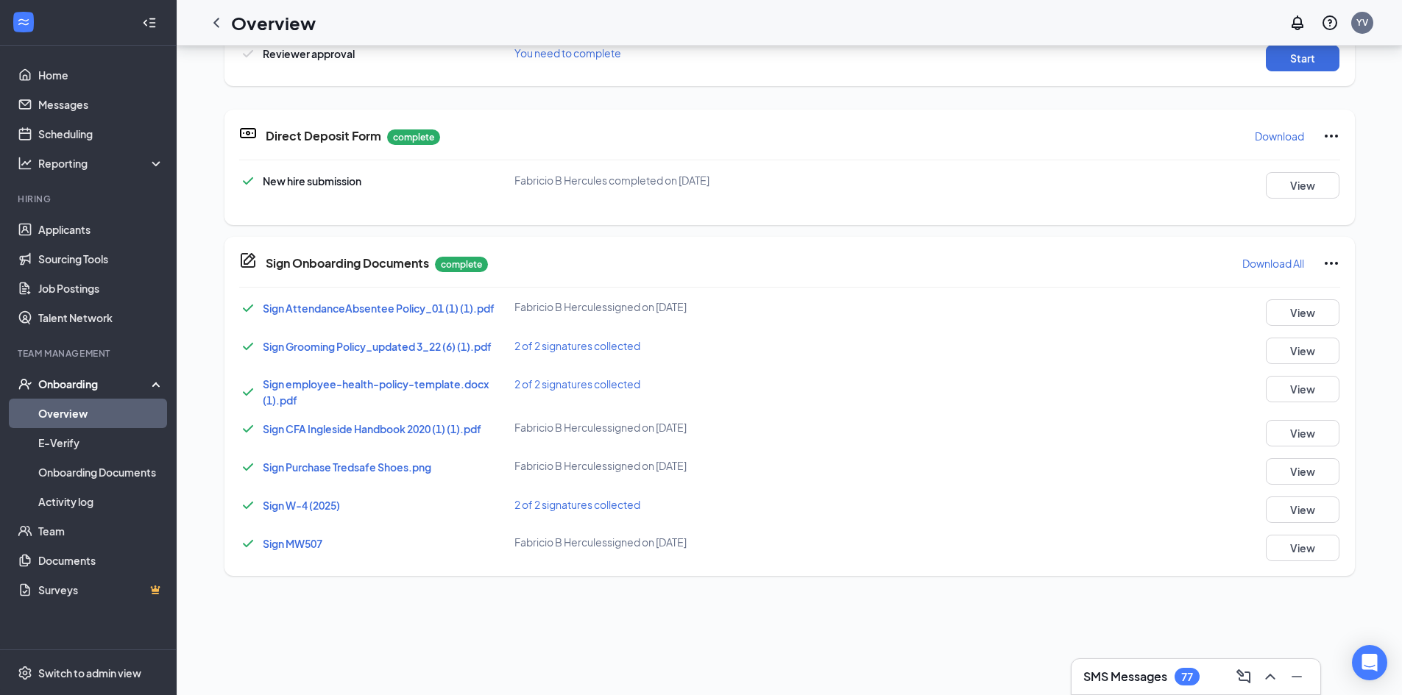
click at [1328, 261] on icon "Ellipses" at bounding box center [1331, 264] width 18 height 18
click at [1201, 299] on span "Restart document(s)" at bounding box center [1165, 293] width 99 height 15
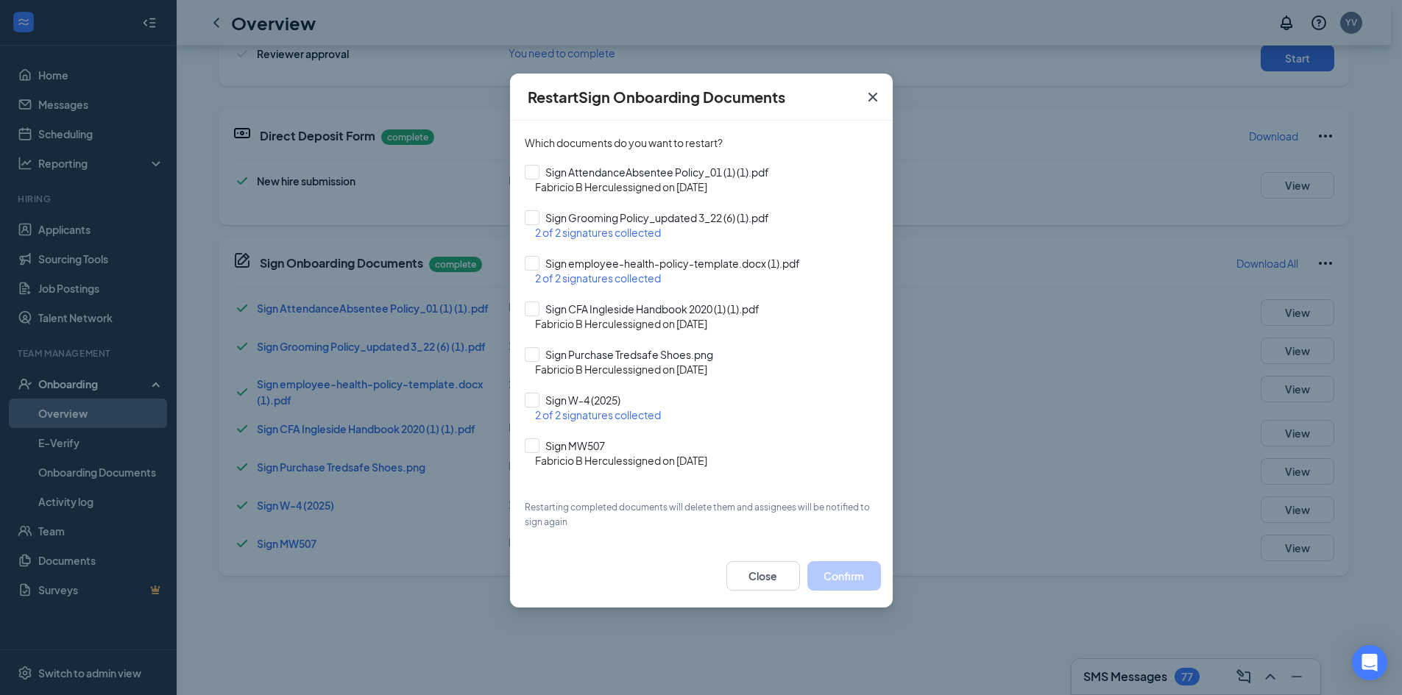
click at [868, 93] on icon "Cross" at bounding box center [873, 97] width 18 height 18
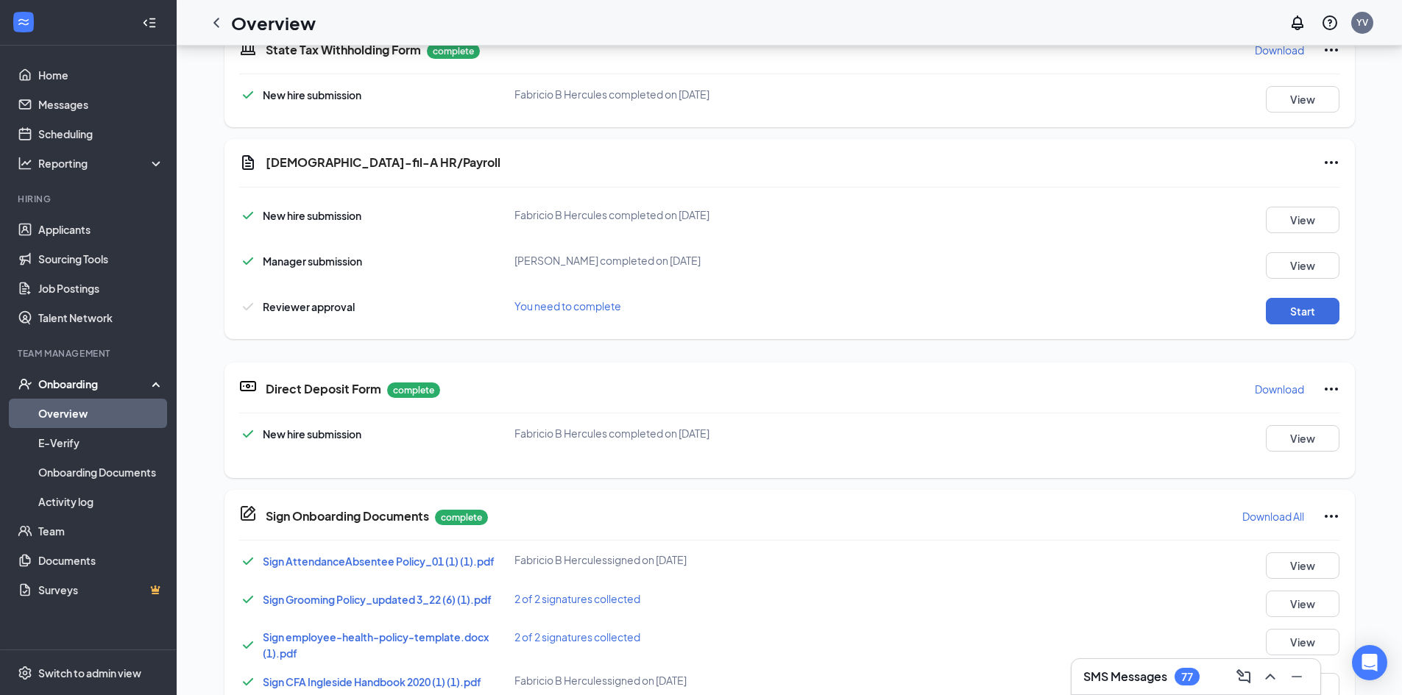
scroll to position [147, 0]
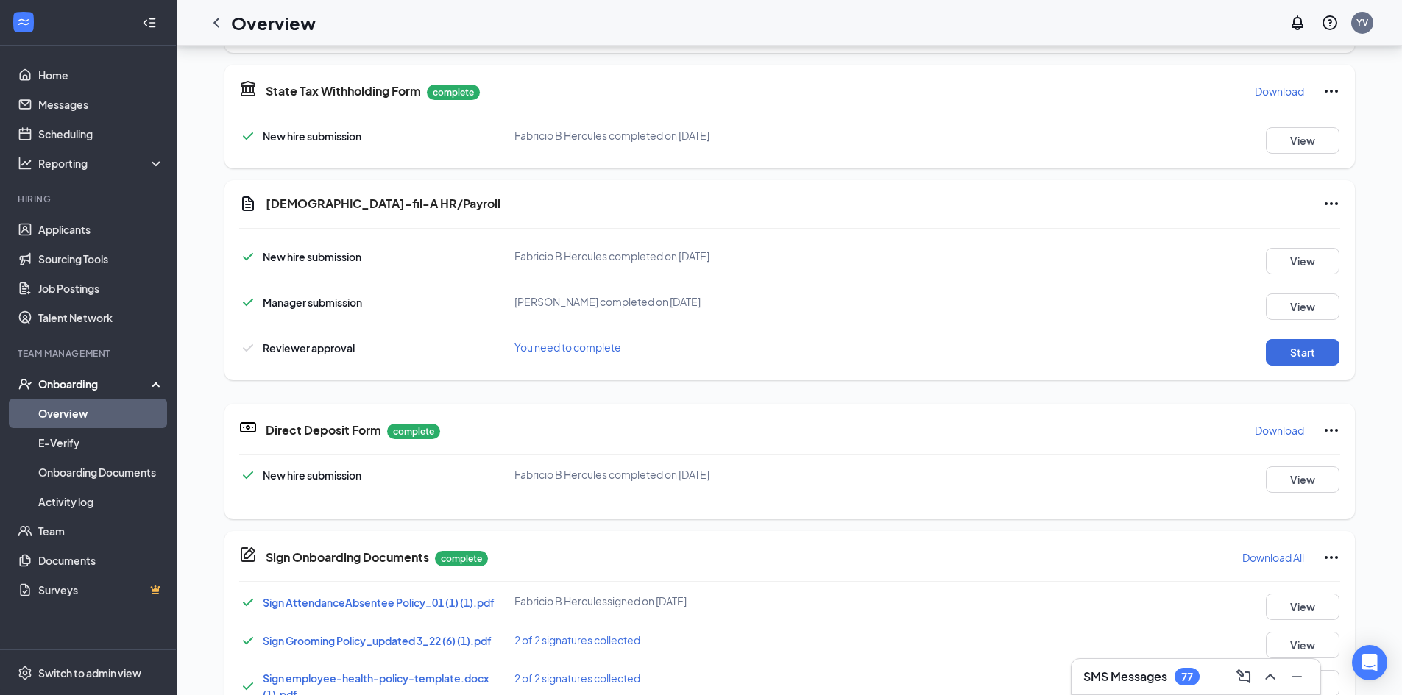
click at [1327, 197] on icon "Ellipses" at bounding box center [1331, 204] width 18 height 18
click at [646, 337] on div "Reviewer approval You need to complete Start" at bounding box center [789, 349] width 1101 height 34
click at [527, 361] on div "Reviewer approval You need to complete Start" at bounding box center [789, 352] width 1101 height 26
click at [530, 356] on div "Reviewer approval You need to complete Start" at bounding box center [789, 352] width 1101 height 26
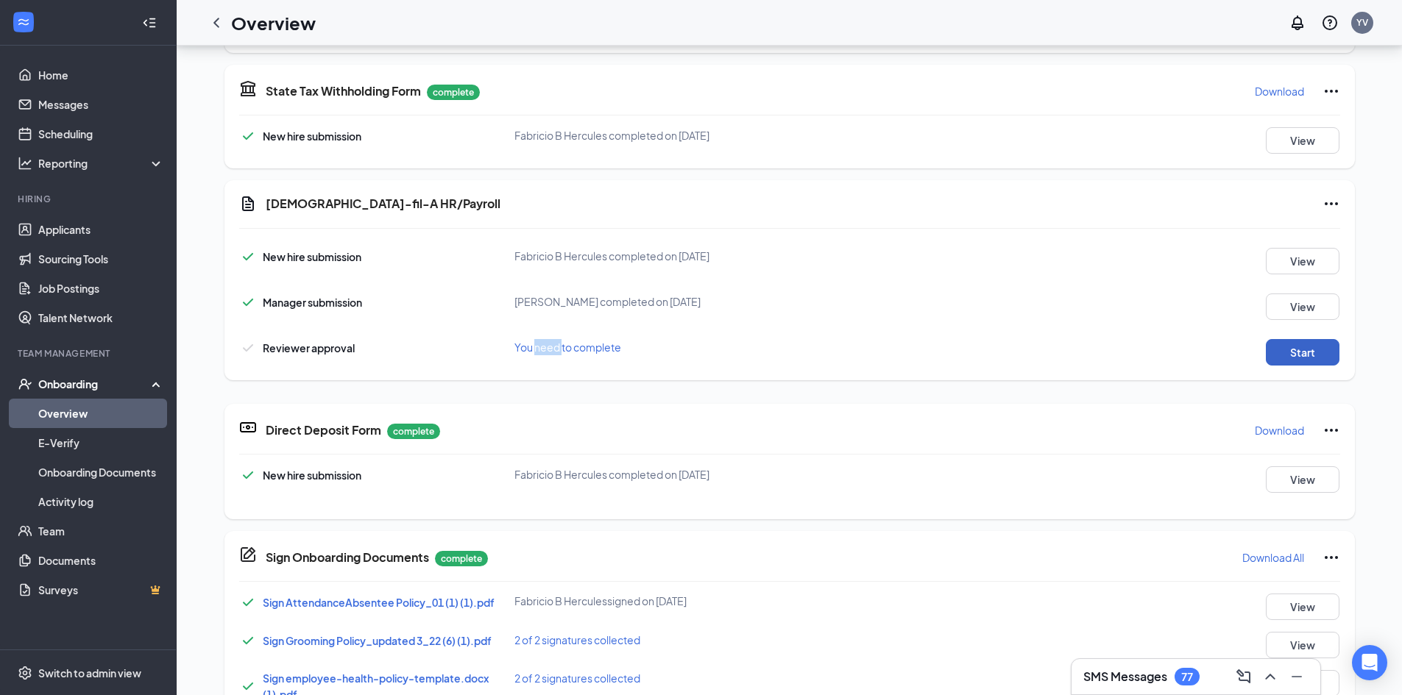
click at [1321, 353] on button "Start" at bounding box center [1303, 352] width 74 height 26
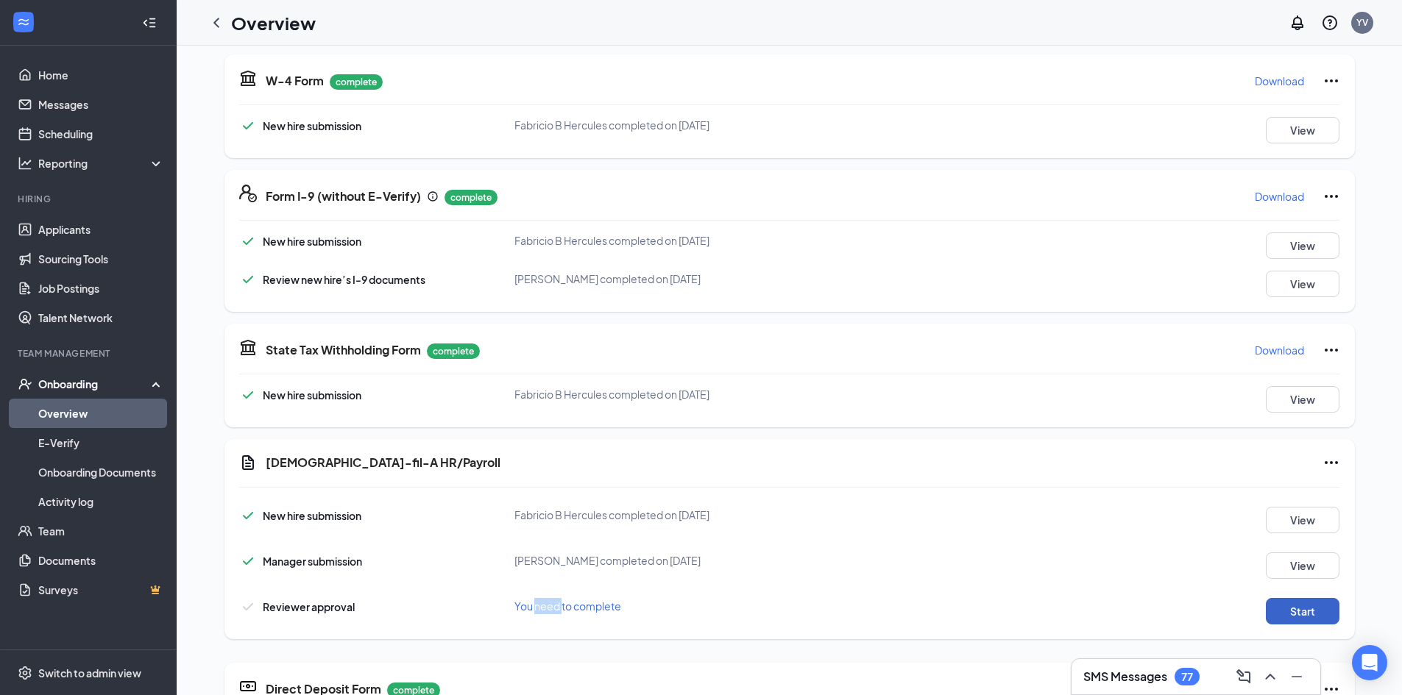
scroll to position [515, 0]
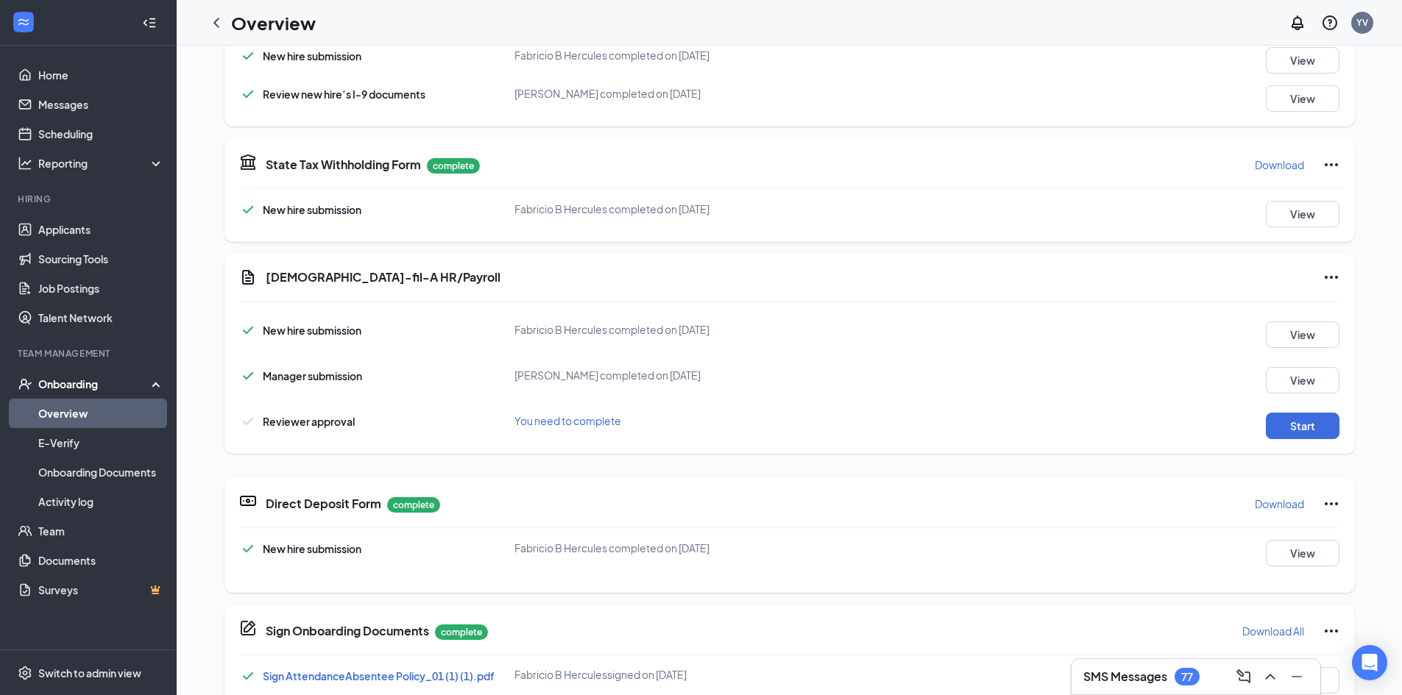
click at [526, 423] on span "You need to complete" at bounding box center [567, 420] width 107 height 13
click at [1284, 437] on button "Start" at bounding box center [1303, 426] width 74 height 26
click at [252, 417] on div "Reviewer approval" at bounding box center [297, 422] width 116 height 18
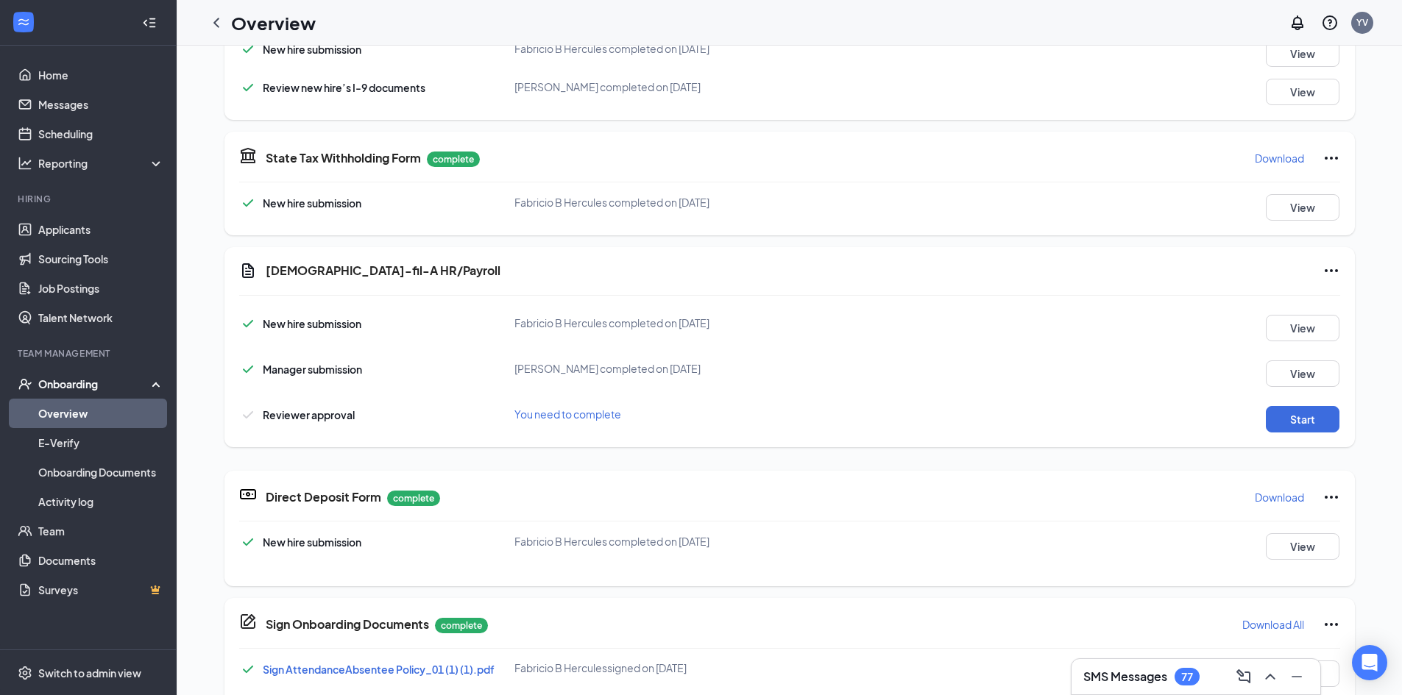
scroll to position [523, 0]
click at [1286, 380] on button "View" at bounding box center [1303, 372] width 74 height 26
click at [1279, 426] on button "Start" at bounding box center [1303, 418] width 74 height 26
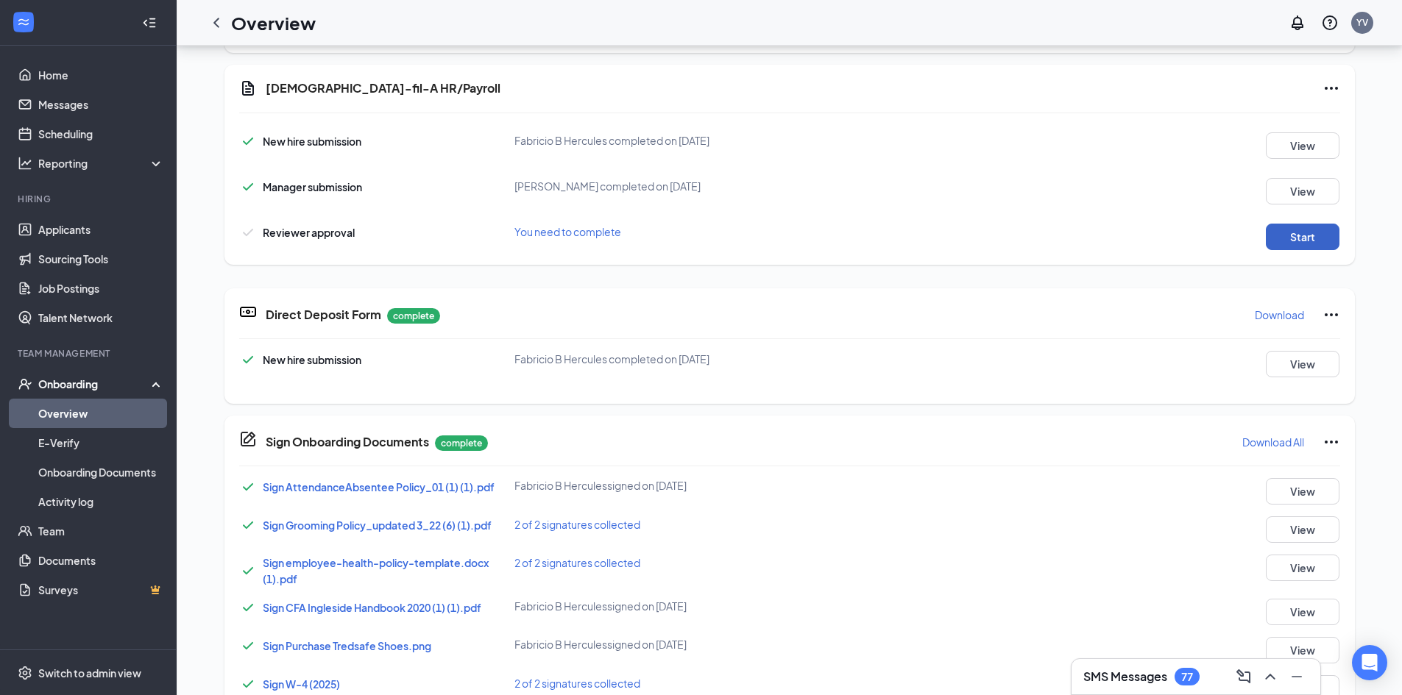
scroll to position [376, 0]
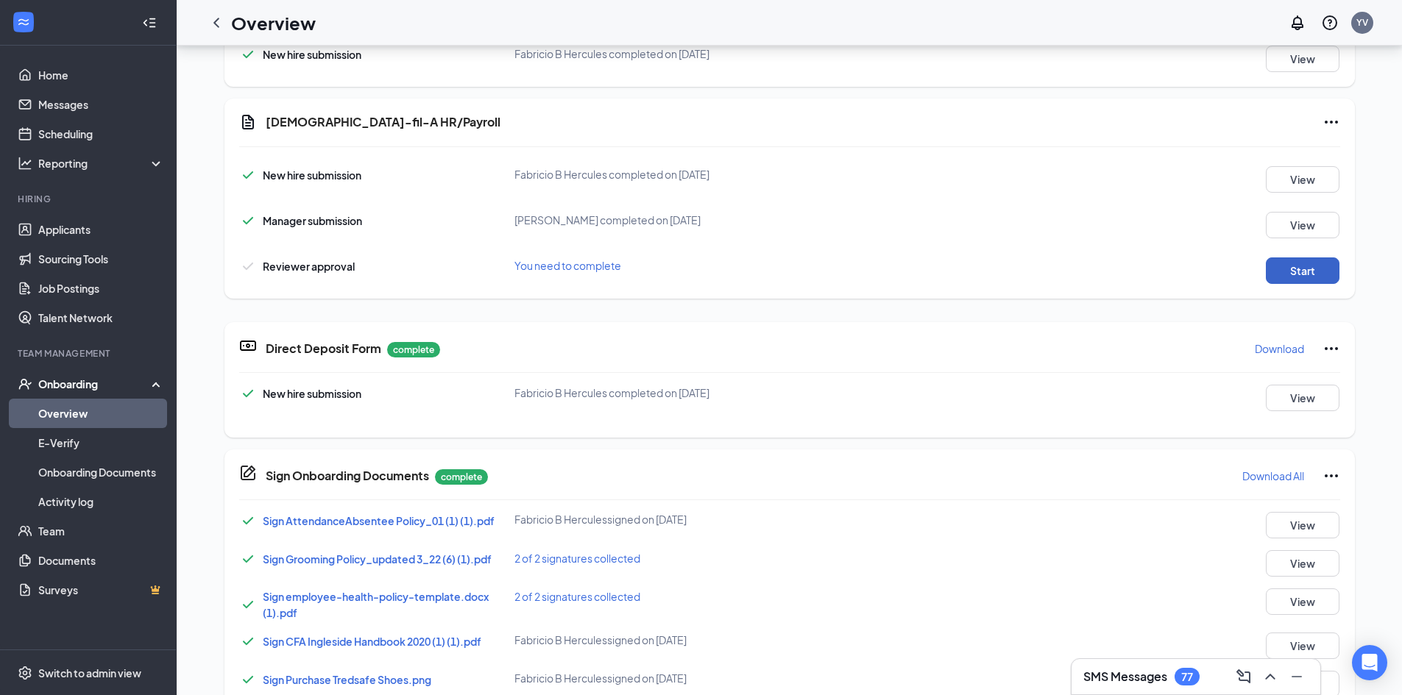
click at [1289, 269] on button "Start" at bounding box center [1303, 271] width 74 height 26
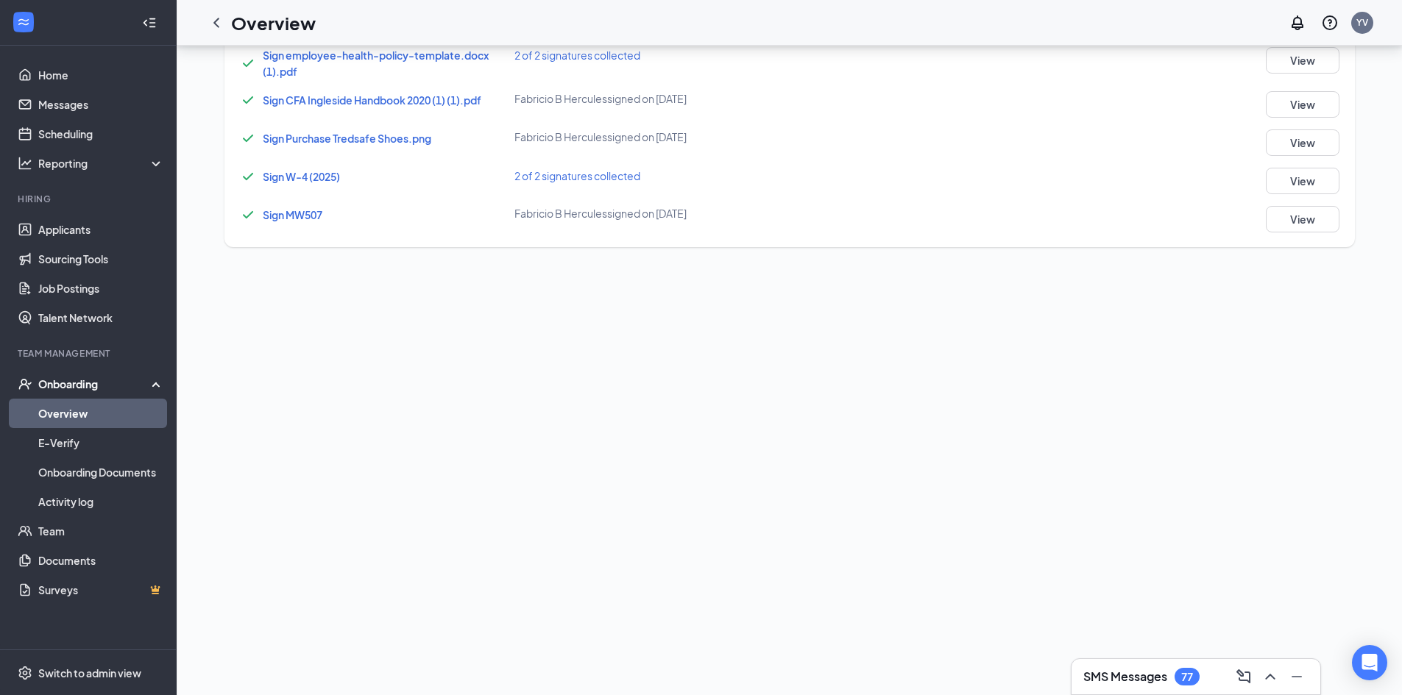
scroll to position [523, 0]
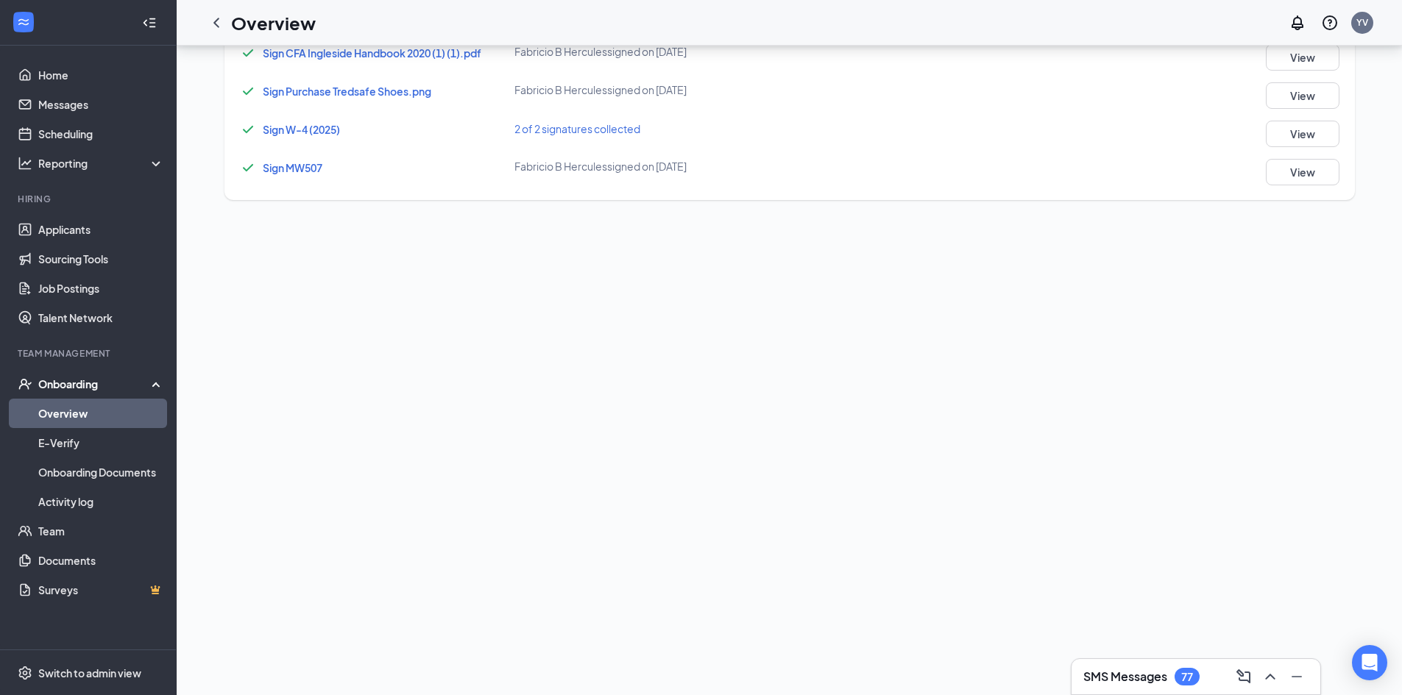
click at [88, 410] on link "Overview" at bounding box center [101, 413] width 126 height 29
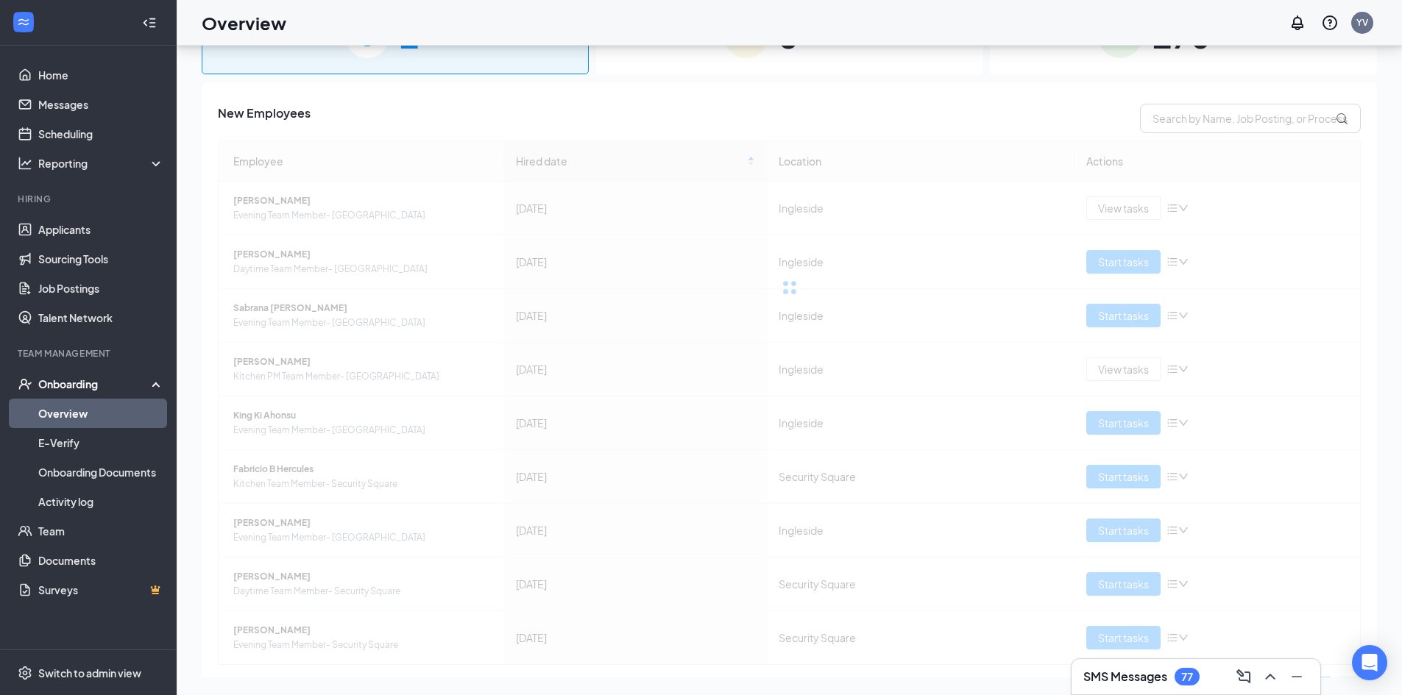
click at [85, 413] on link "Overview" at bounding box center [101, 413] width 126 height 29
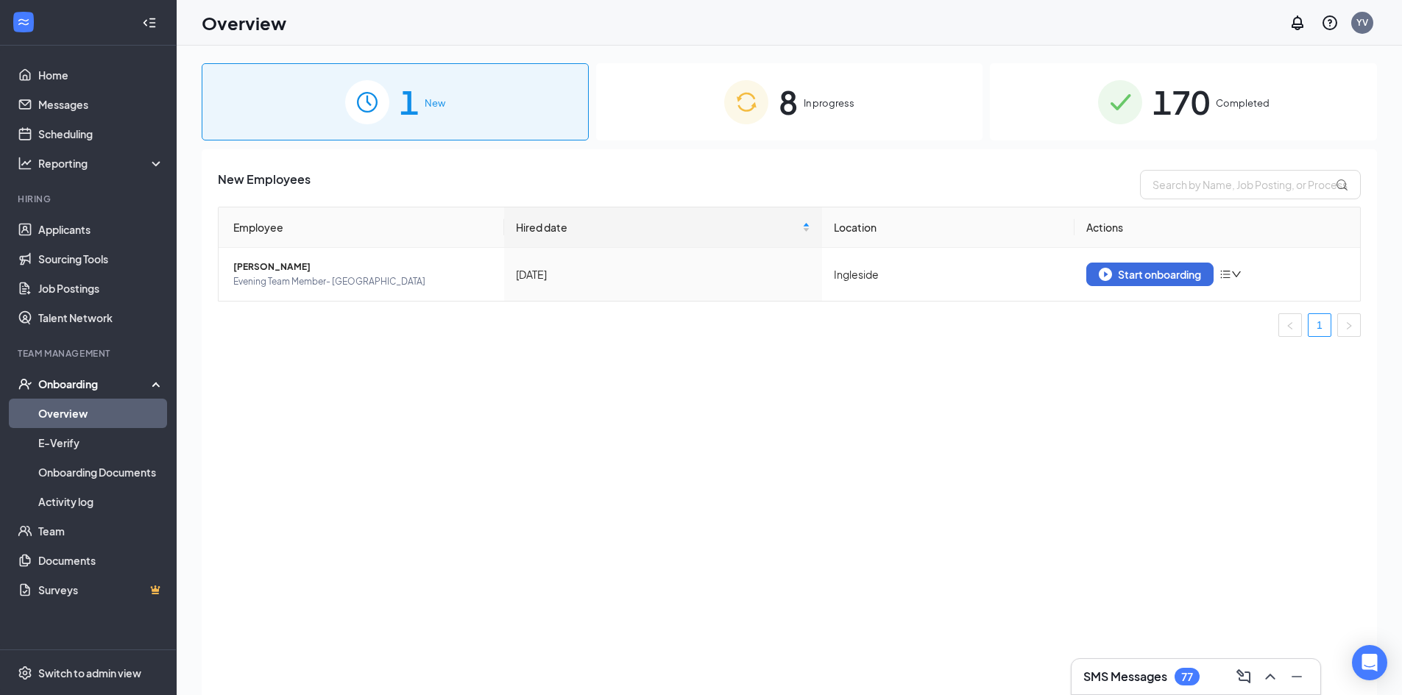
click at [763, 119] on img at bounding box center [746, 102] width 44 height 44
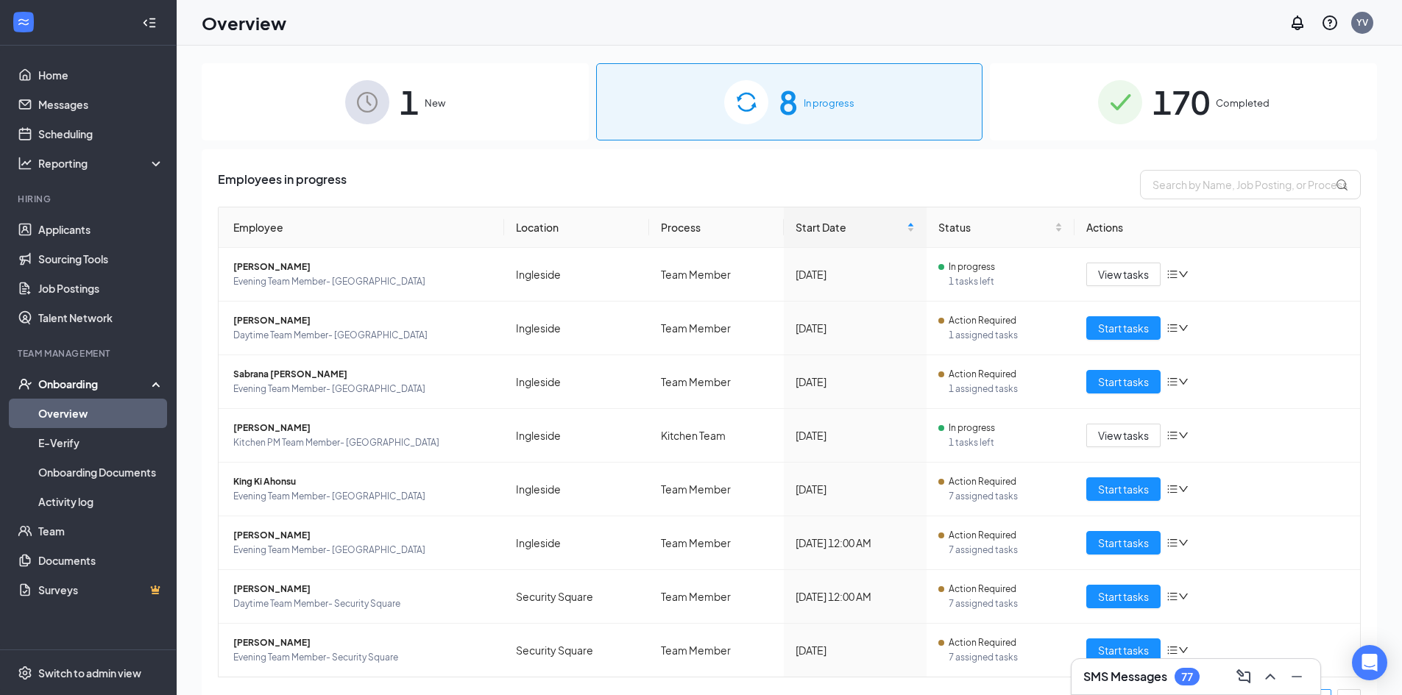
click at [1175, 105] on span "170" at bounding box center [1180, 102] width 57 height 51
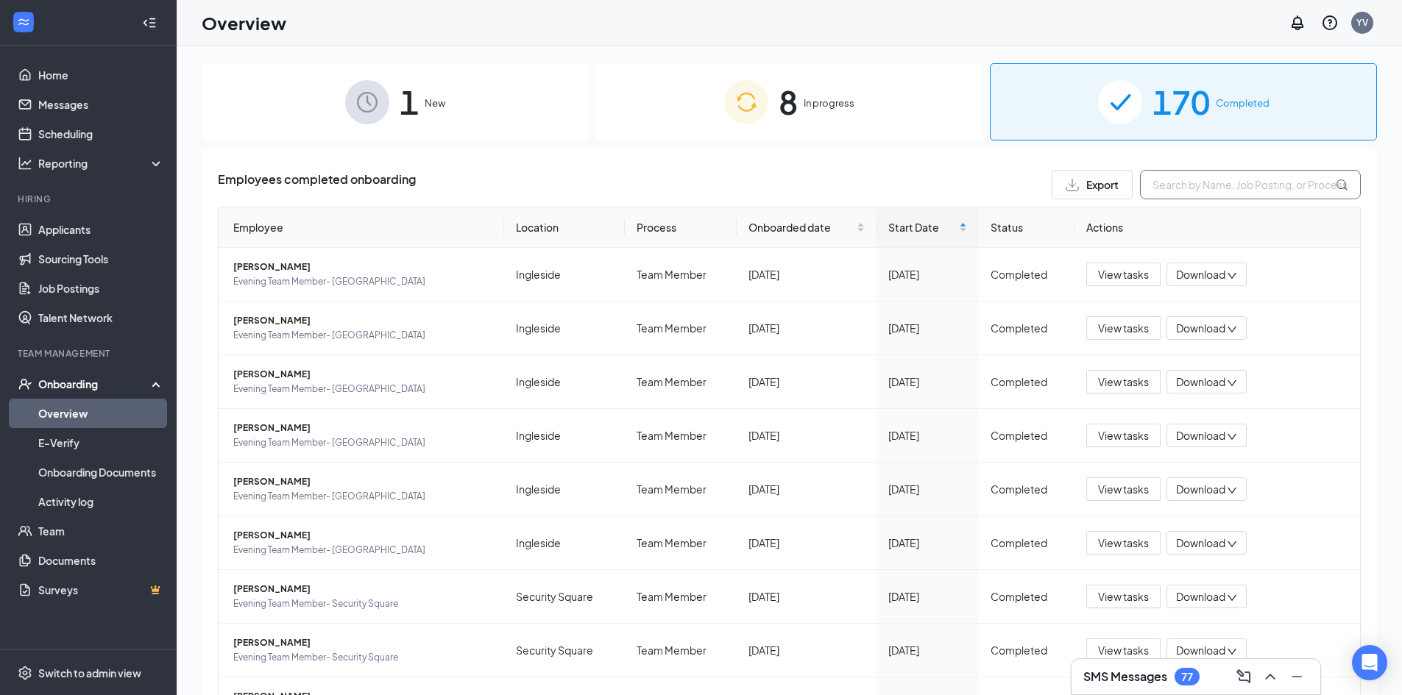
click at [1177, 196] on input "text" at bounding box center [1250, 184] width 221 height 29
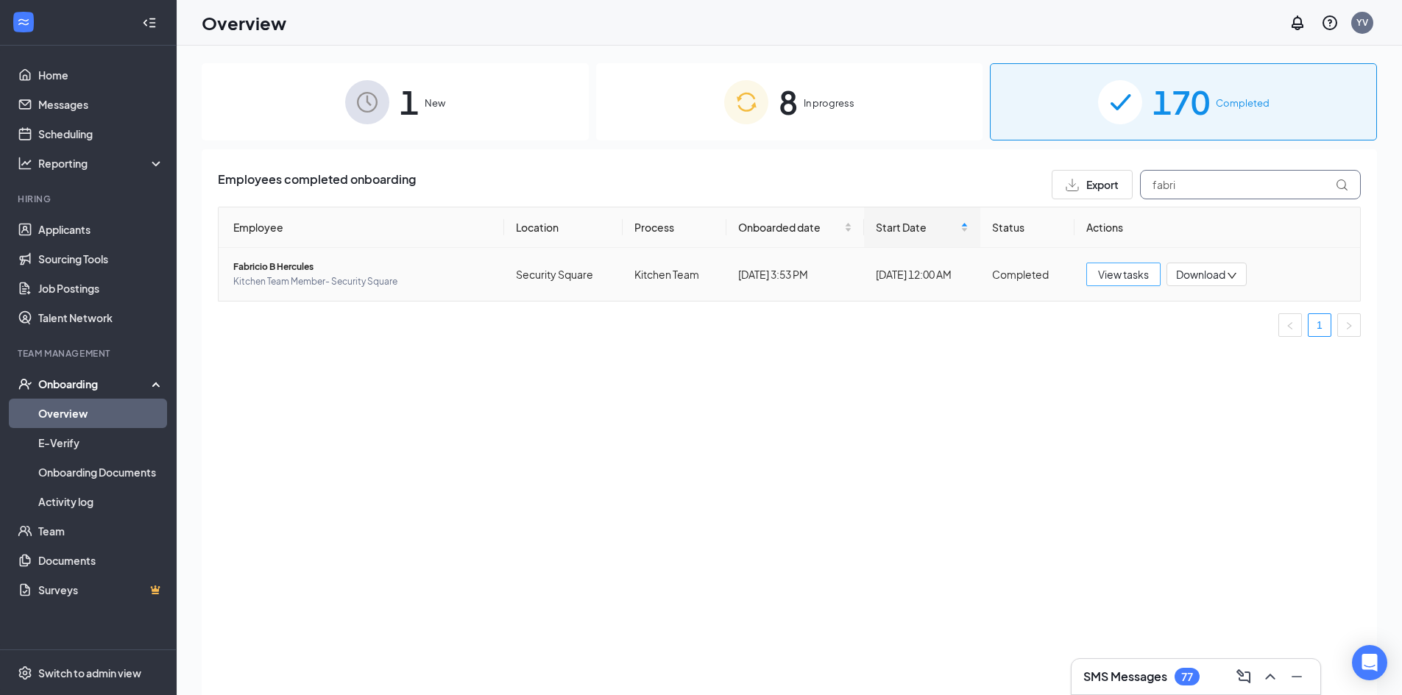
type input "fabri"
click at [1132, 277] on span "View tasks" at bounding box center [1123, 274] width 51 height 16
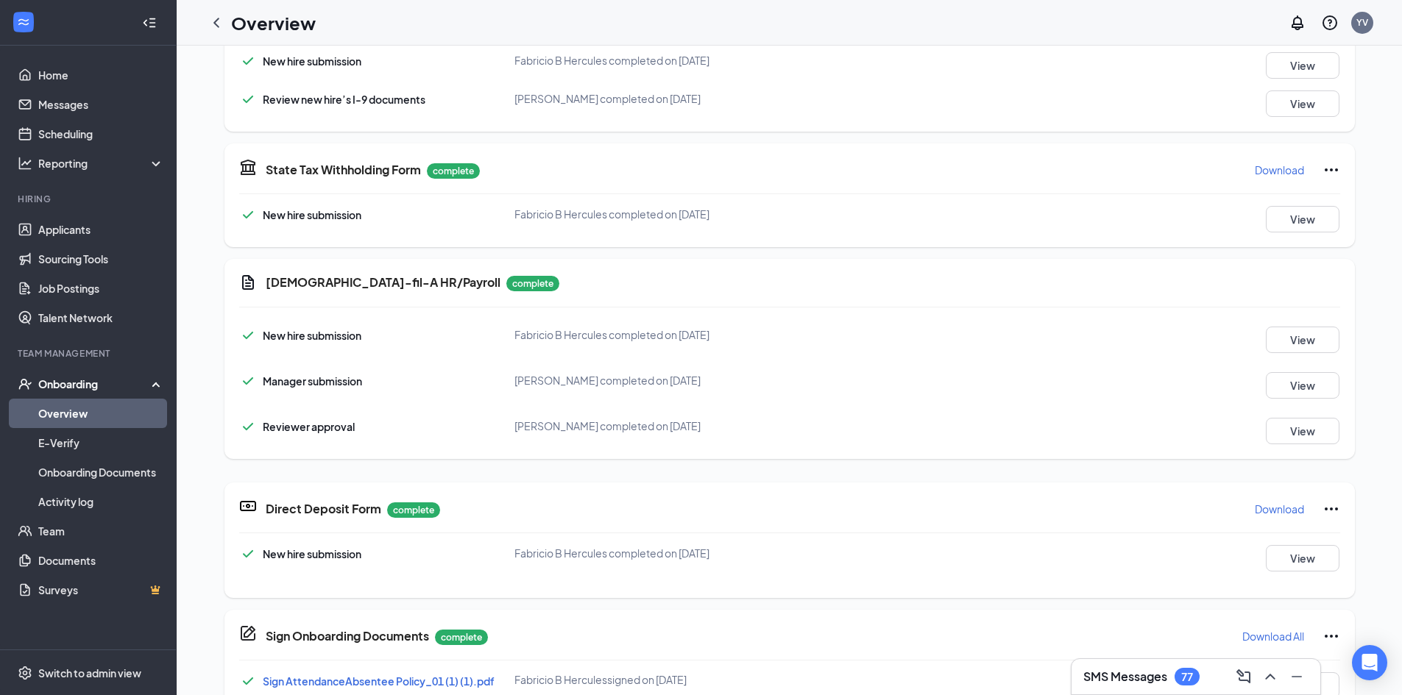
scroll to position [515, 0]
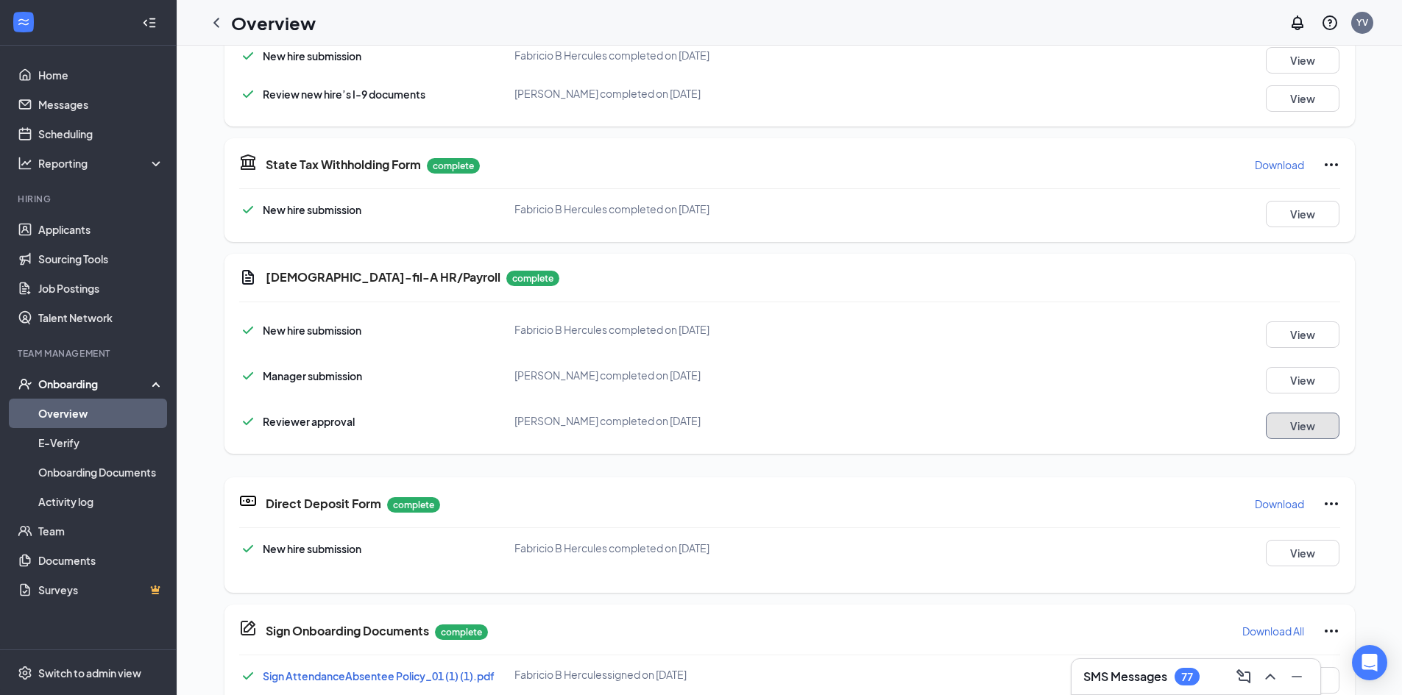
click at [1295, 431] on button "View" at bounding box center [1303, 426] width 74 height 26
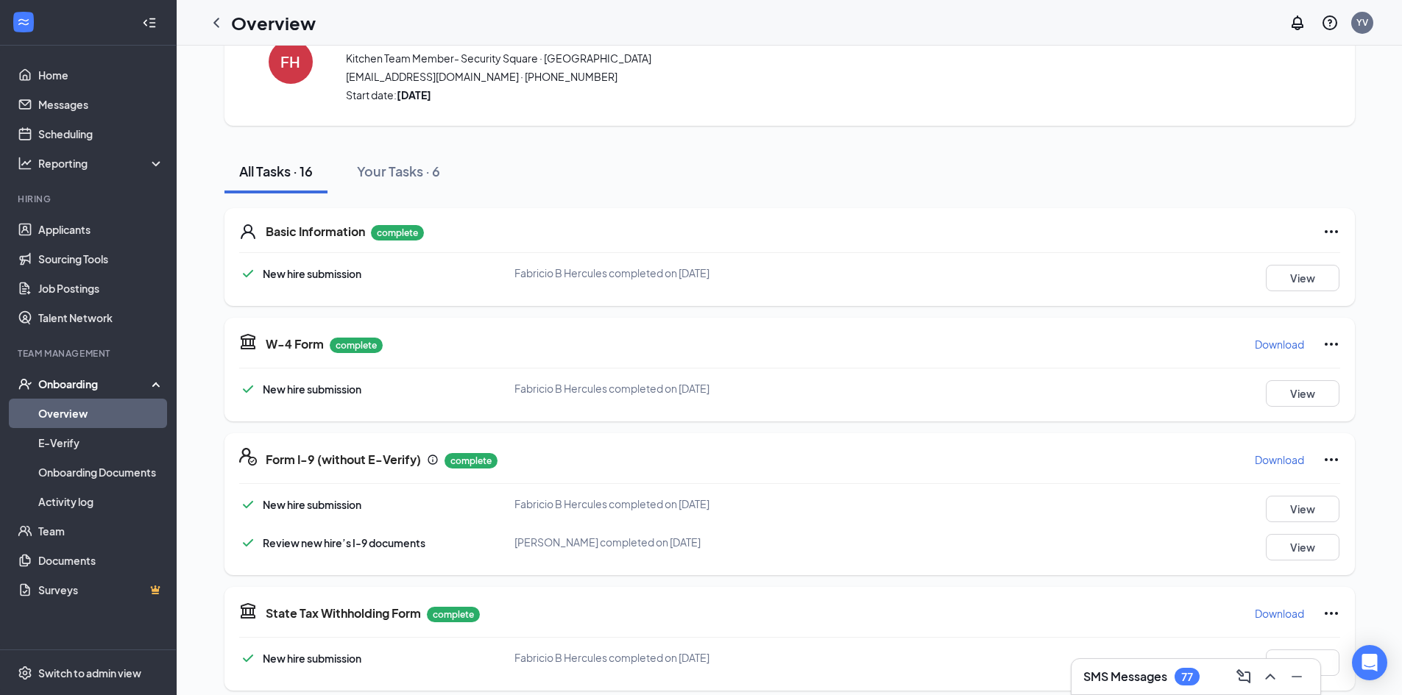
scroll to position [0, 0]
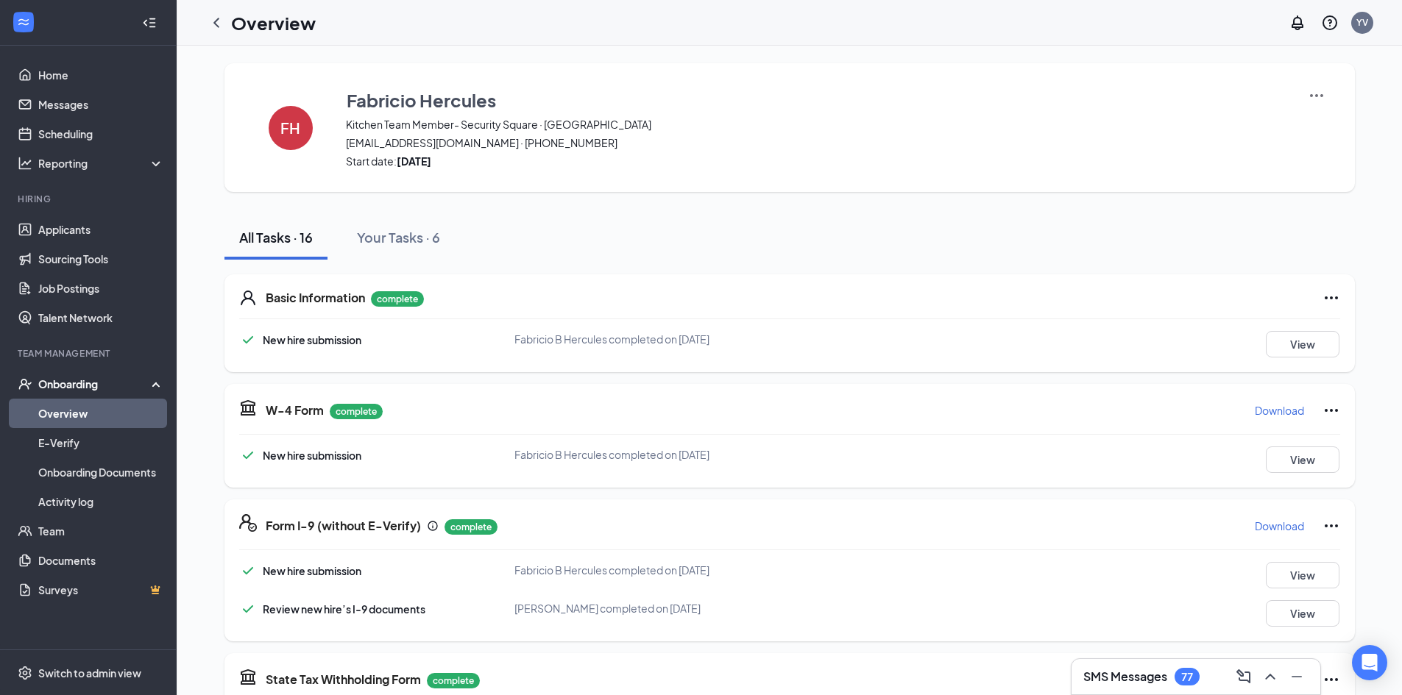
click at [1308, 93] on img at bounding box center [1317, 96] width 18 height 18
click at [1325, 297] on icon "Ellipses" at bounding box center [1331, 298] width 18 height 18
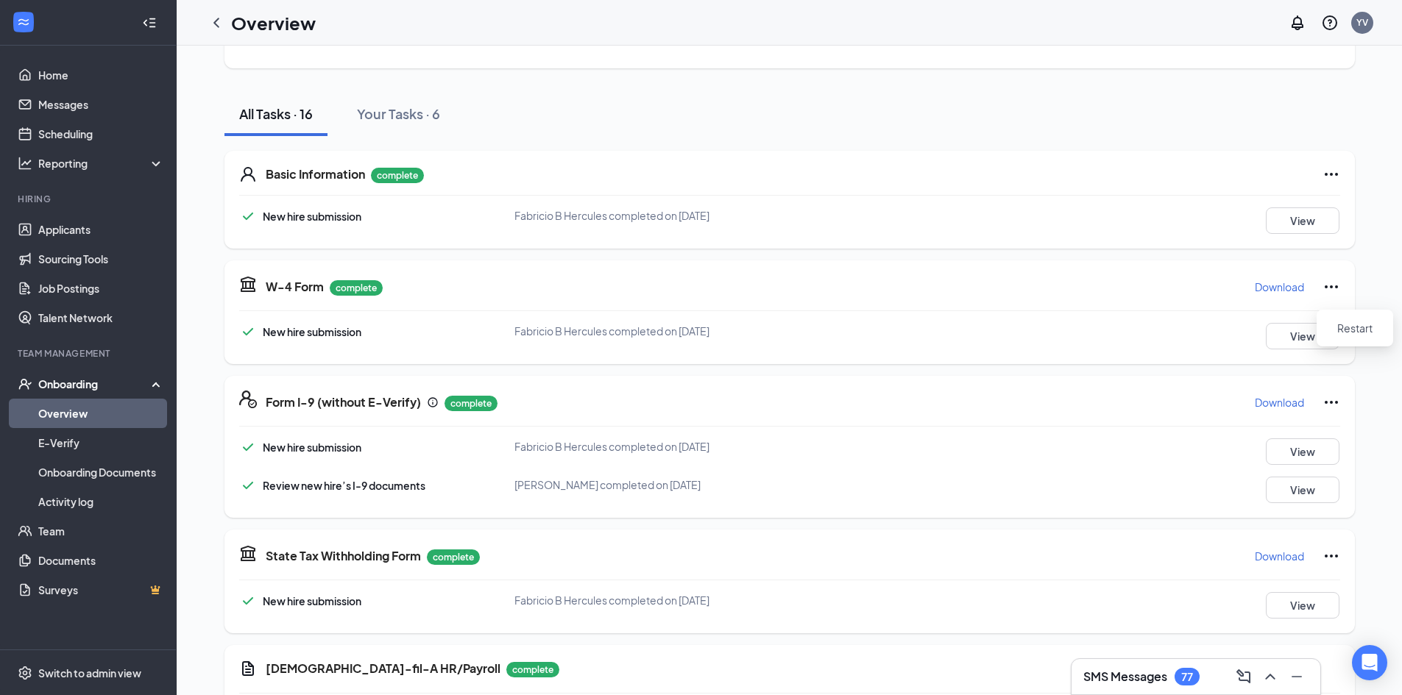
scroll to position [147, 0]
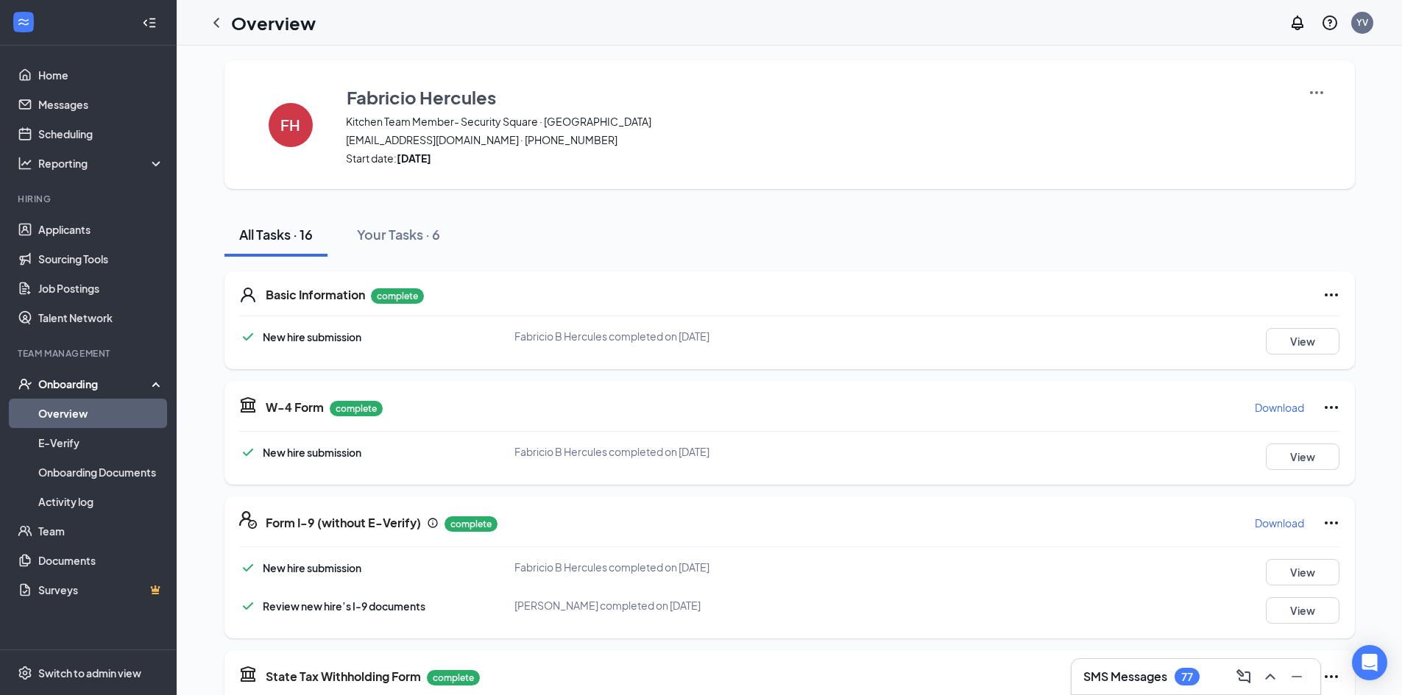
scroll to position [0, 0]
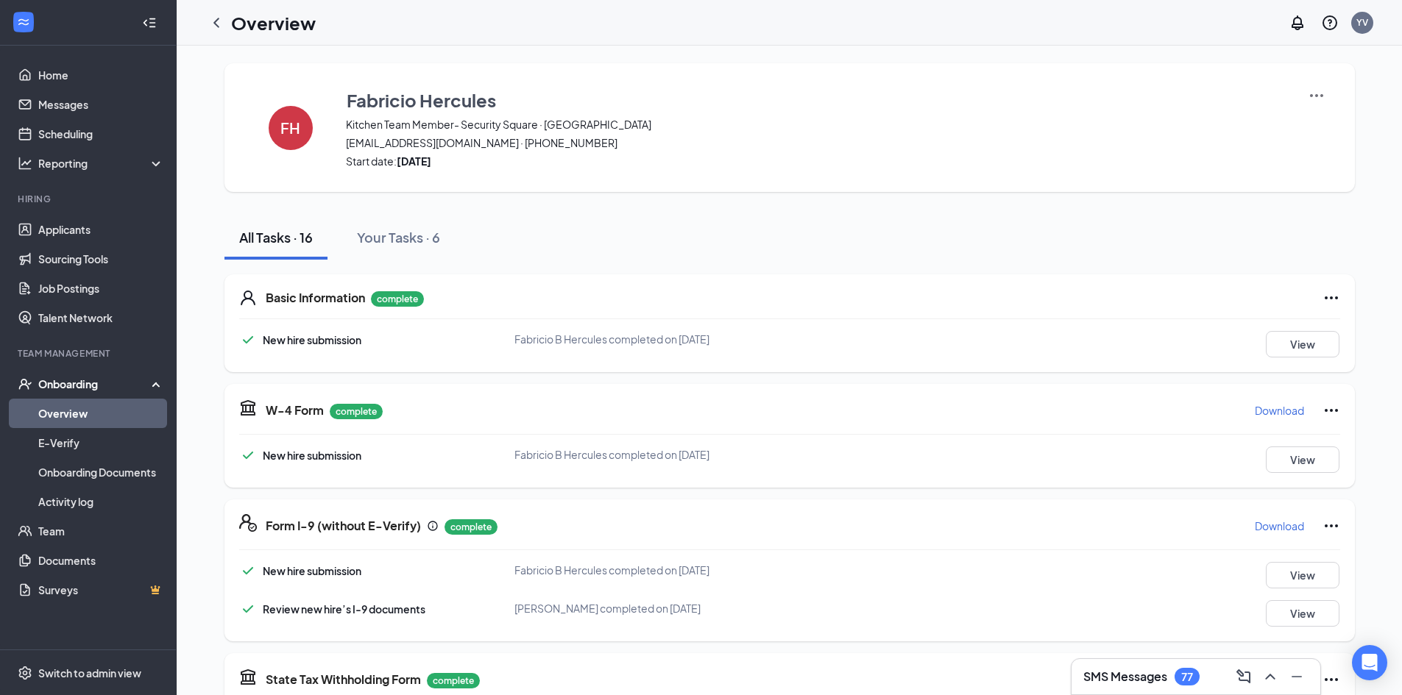
click at [1303, 97] on div "FH Fabricio Hercules Kitchen Team Member- Security Square · Security Square [EM…" at bounding box center [789, 127] width 1130 height 129
click at [1308, 98] on img at bounding box center [1317, 96] width 18 height 18
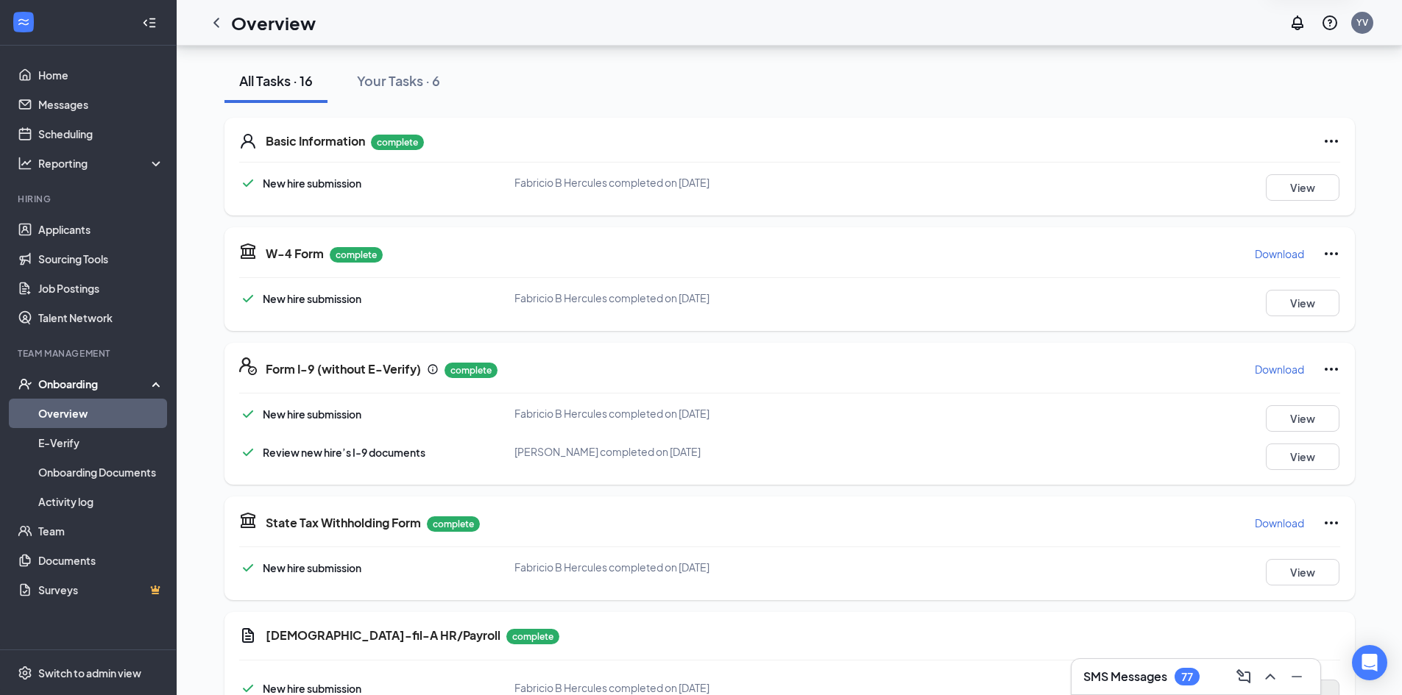
scroll to position [147, 0]
click at [1170, 553] on div "State Tax Withholding Form complete Download New hire submission Fabricio B Her…" at bounding box center [789, 550] width 1130 height 104
click at [101, 405] on link "Overview" at bounding box center [101, 413] width 126 height 29
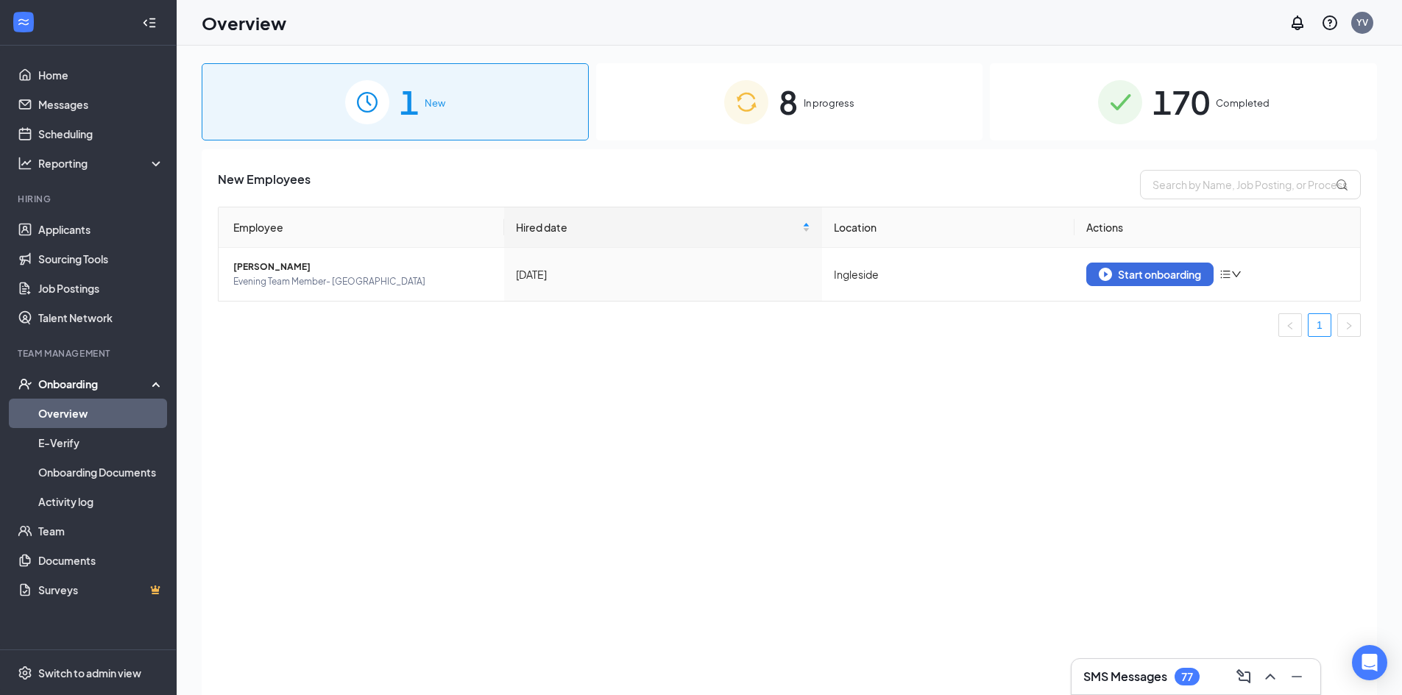
click at [779, 88] on span "8" at bounding box center [788, 102] width 19 height 51
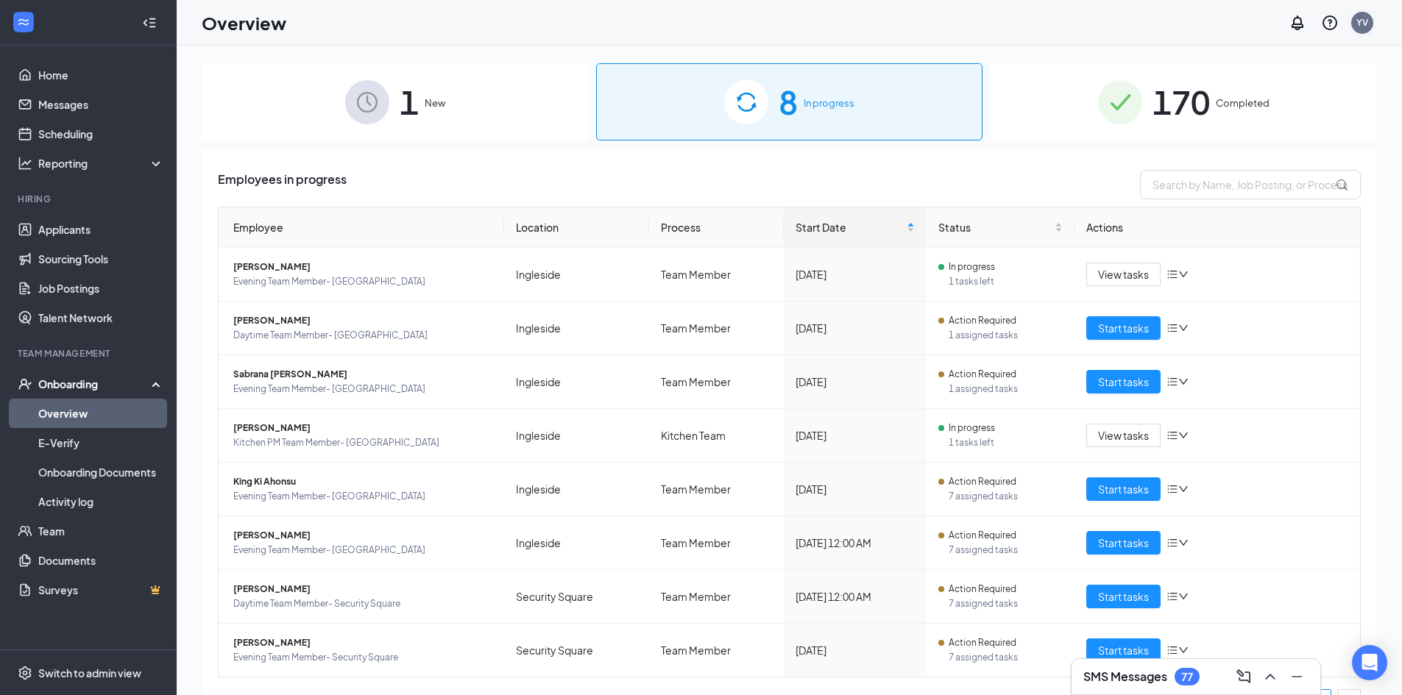
click at [1362, 18] on div "YV" at bounding box center [1362, 22] width 12 height 13
click at [1269, 222] on div "Log out" at bounding box center [1288, 225] width 159 height 15
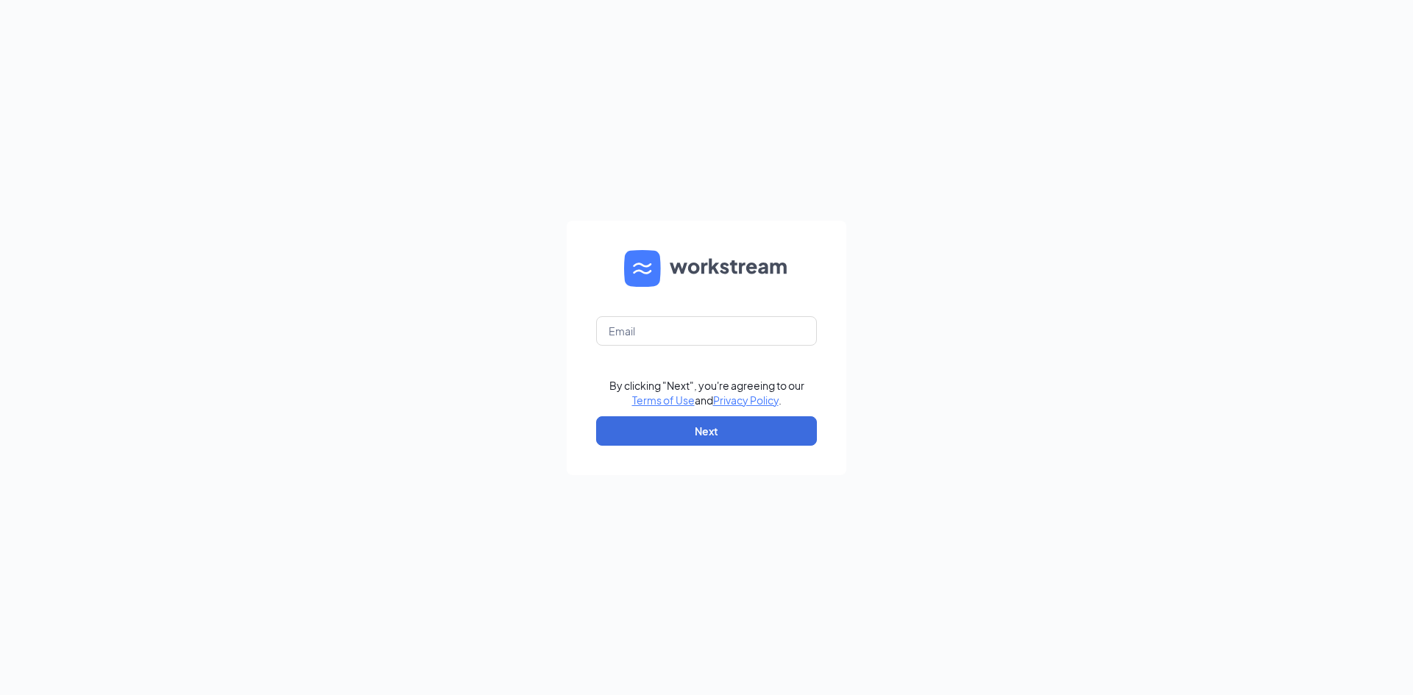
drag, startPoint x: 918, startPoint y: 113, endPoint x: 730, endPoint y: 241, distance: 227.8
drag, startPoint x: 730, startPoint y: 241, endPoint x: 696, endPoint y: 400, distance: 161.8
